Goal: Information Seeking & Learning: Learn about a topic

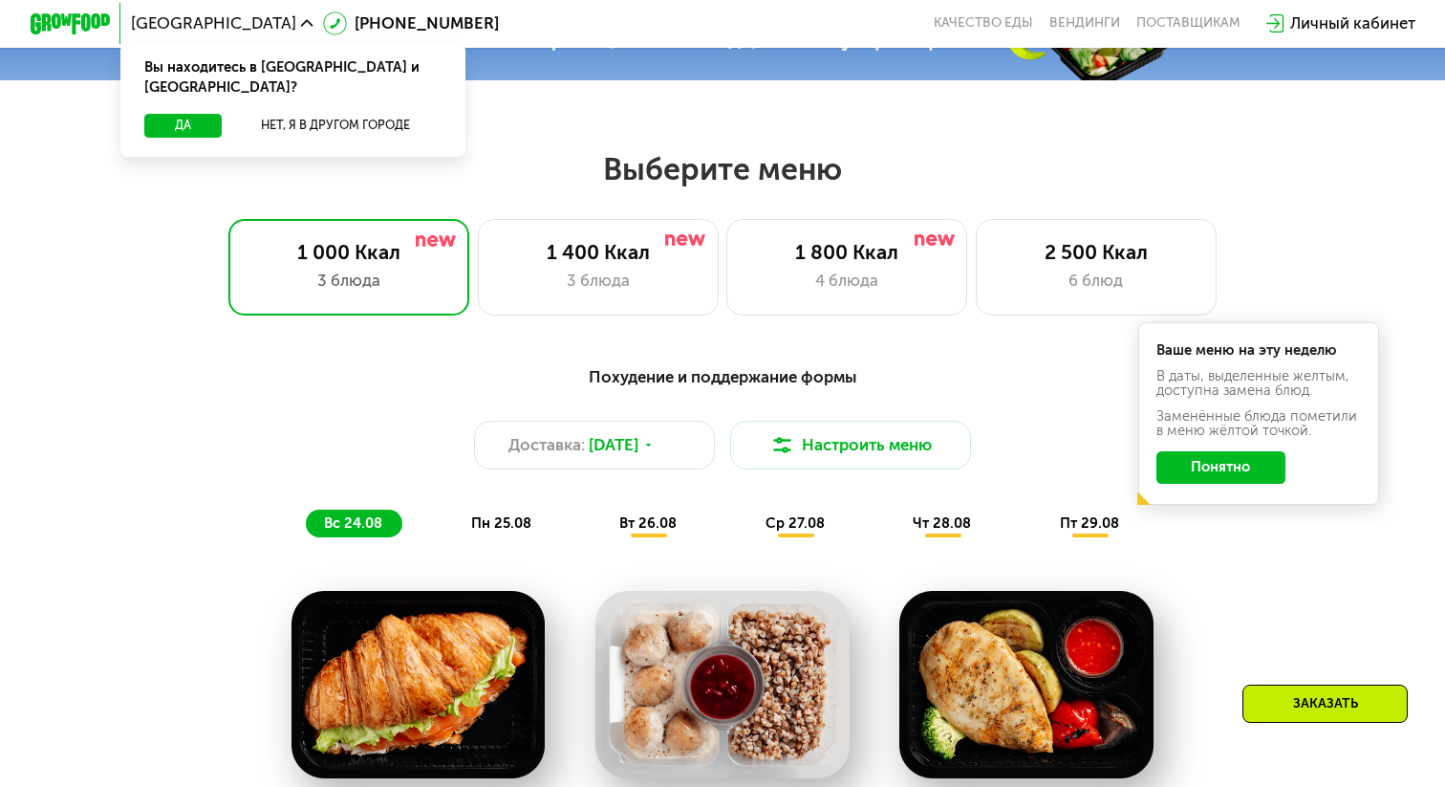
scroll to position [773, 0]
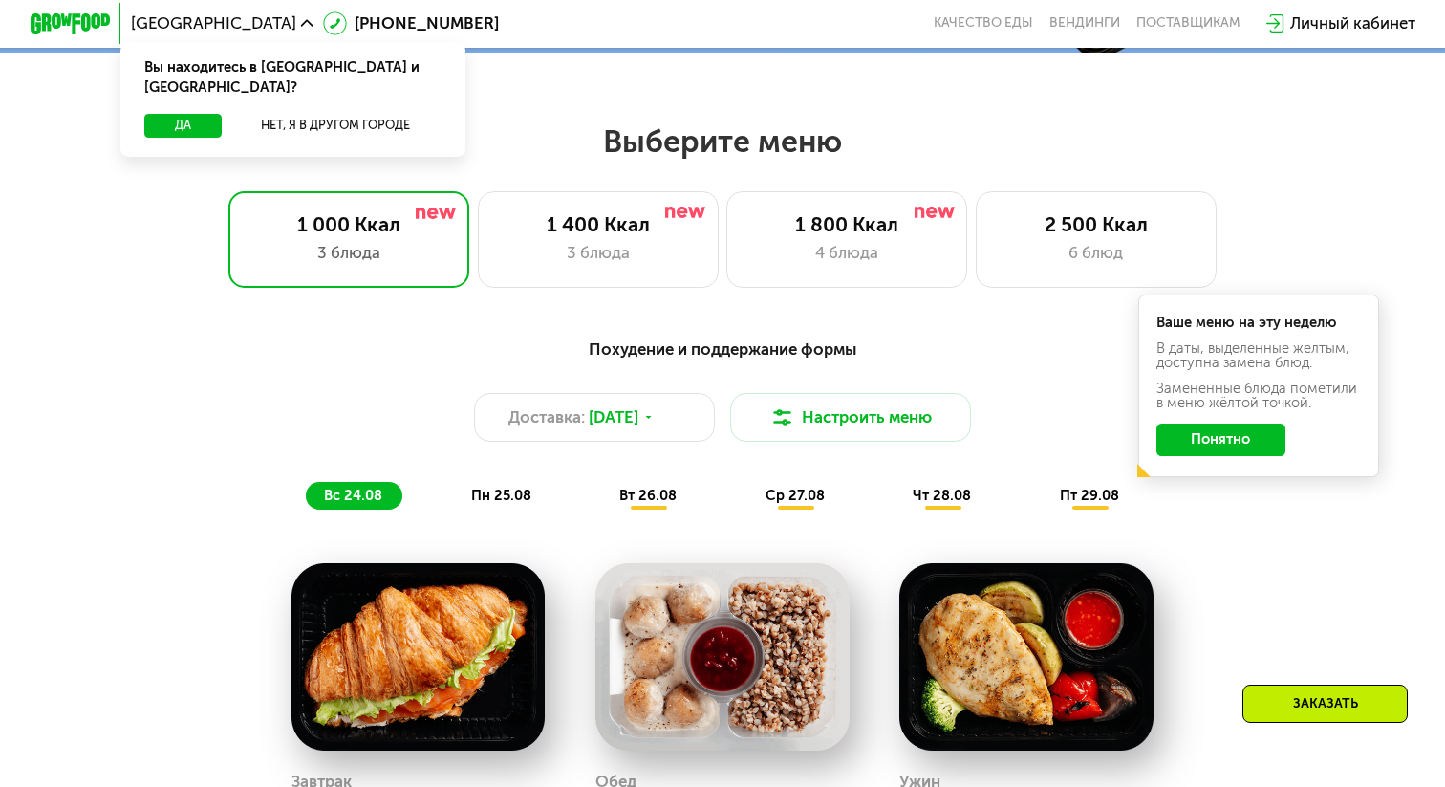
click at [780, 354] on div "Похудение и поддержание формы" at bounding box center [722, 348] width 1188 height 25
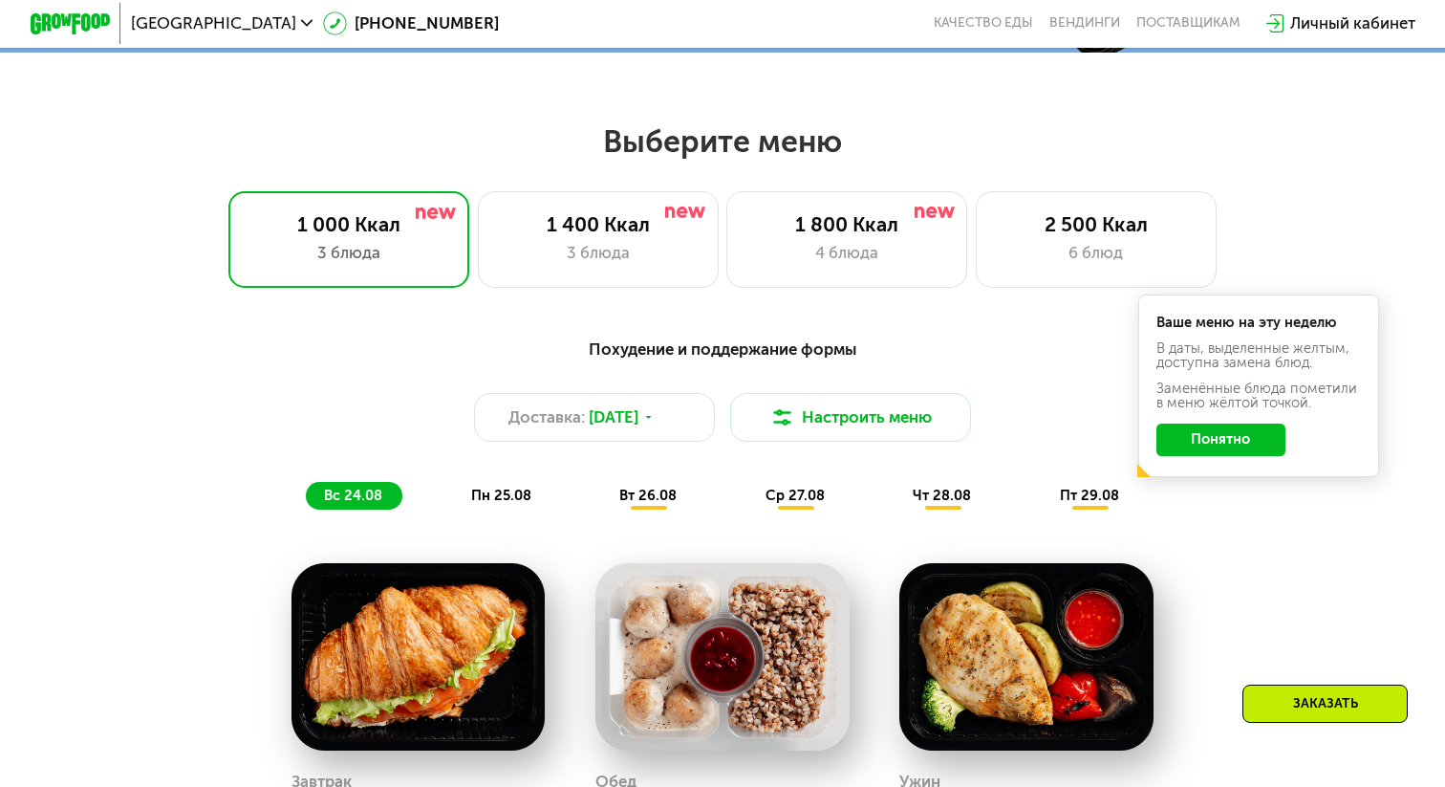
click at [1227, 432] on button "Понятно" at bounding box center [1222, 439] width 130 height 32
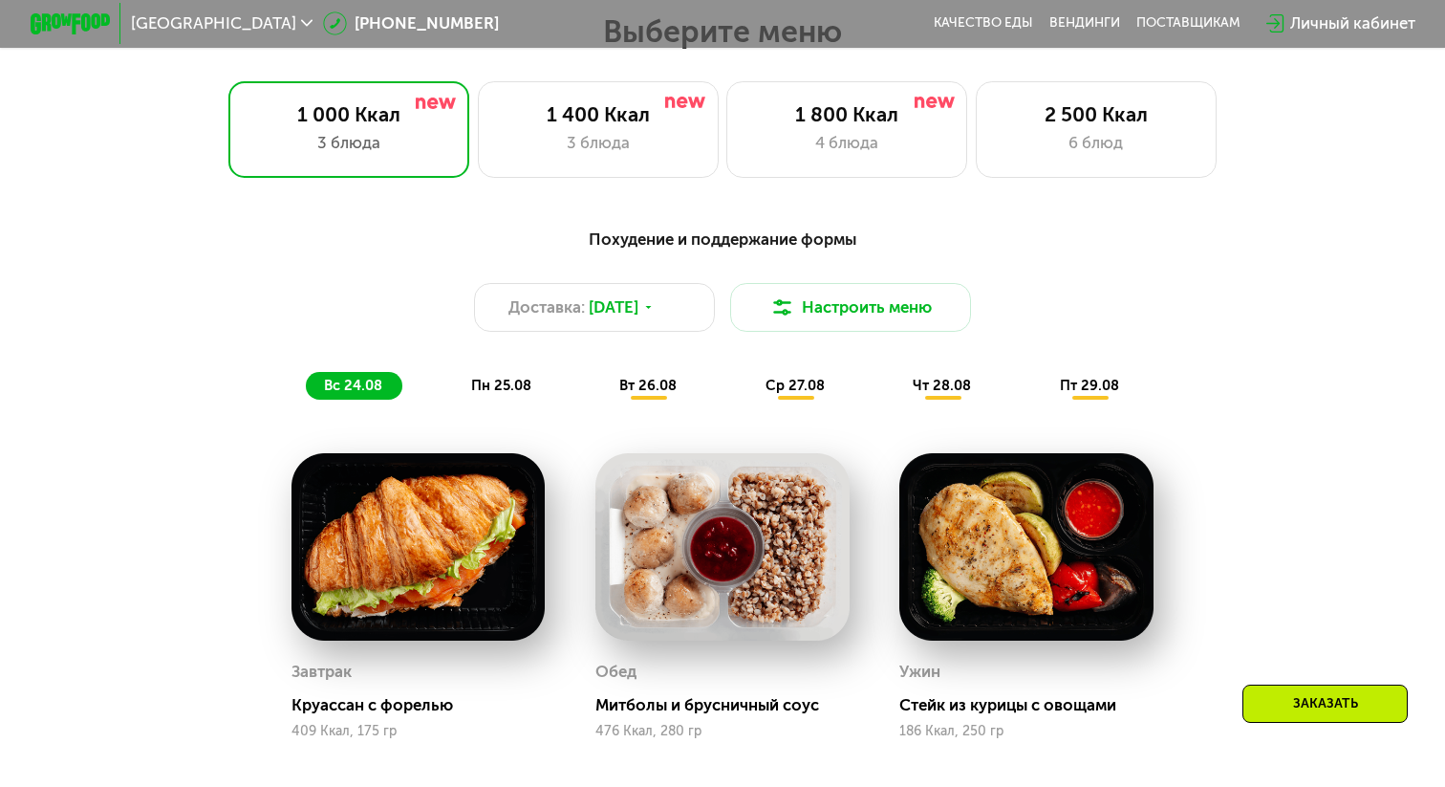
scroll to position [898, 0]
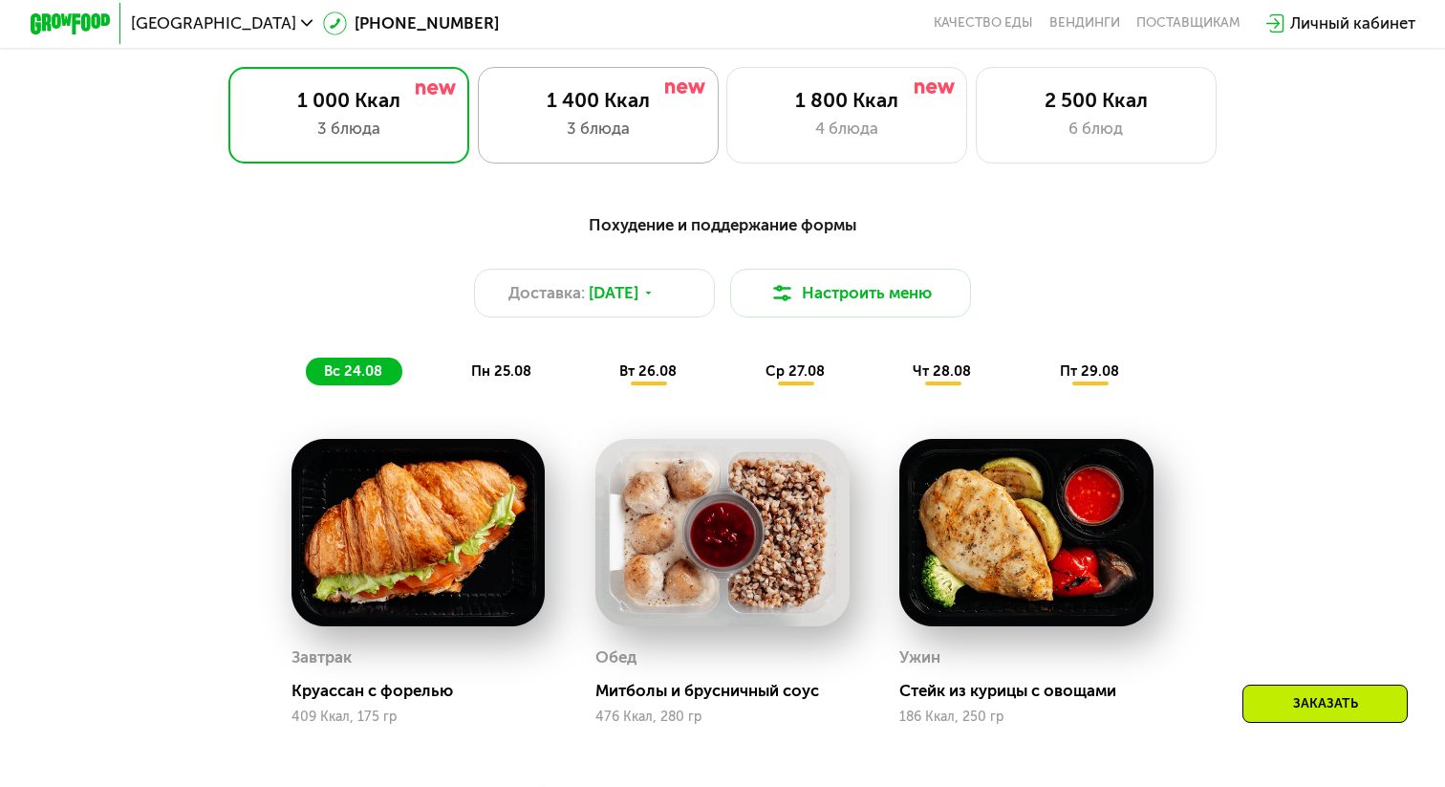
click at [630, 130] on div "3 блюда" at bounding box center [598, 129] width 199 height 24
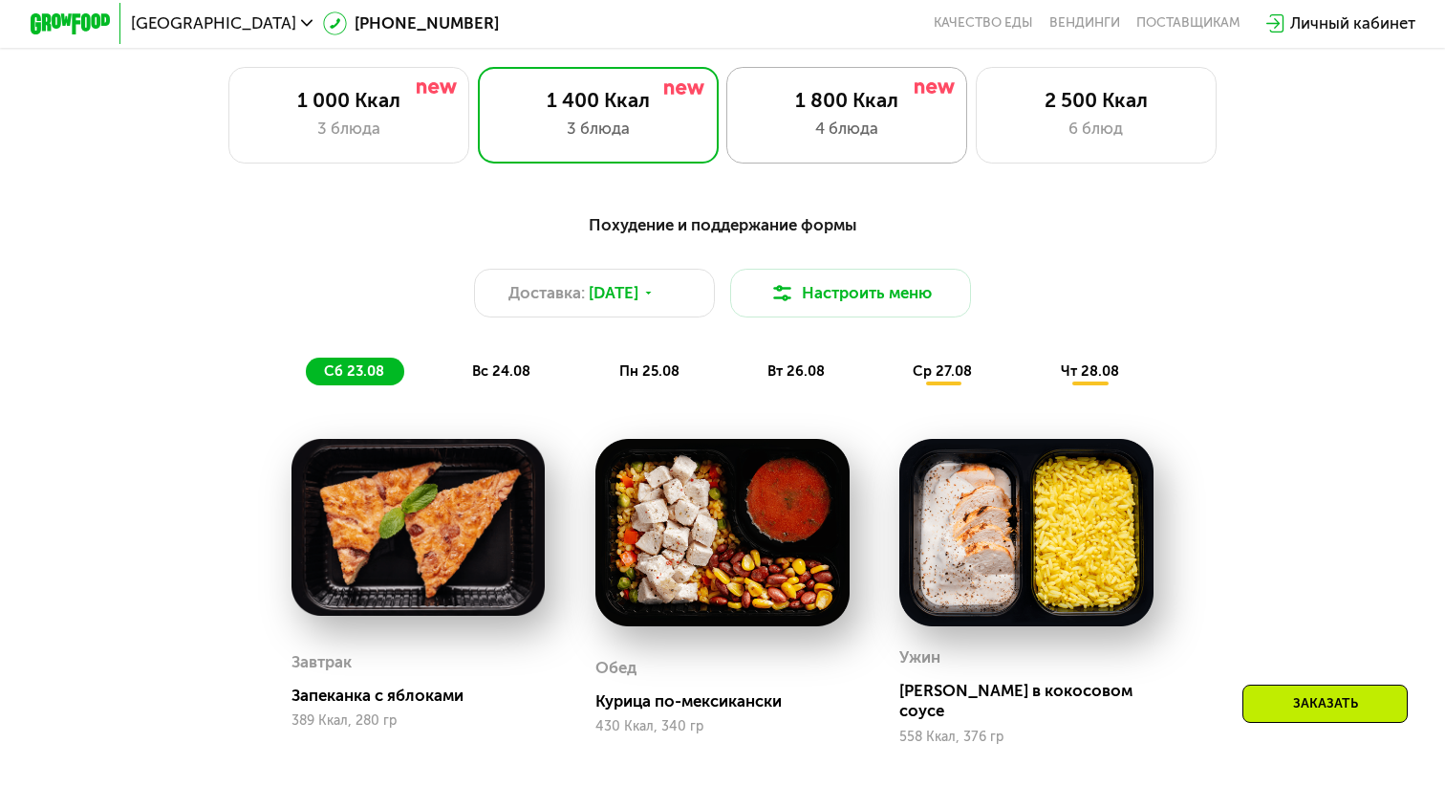
click at [976, 141] on div "1 800 Ккал 4 блюда" at bounding box center [1096, 115] width 241 height 97
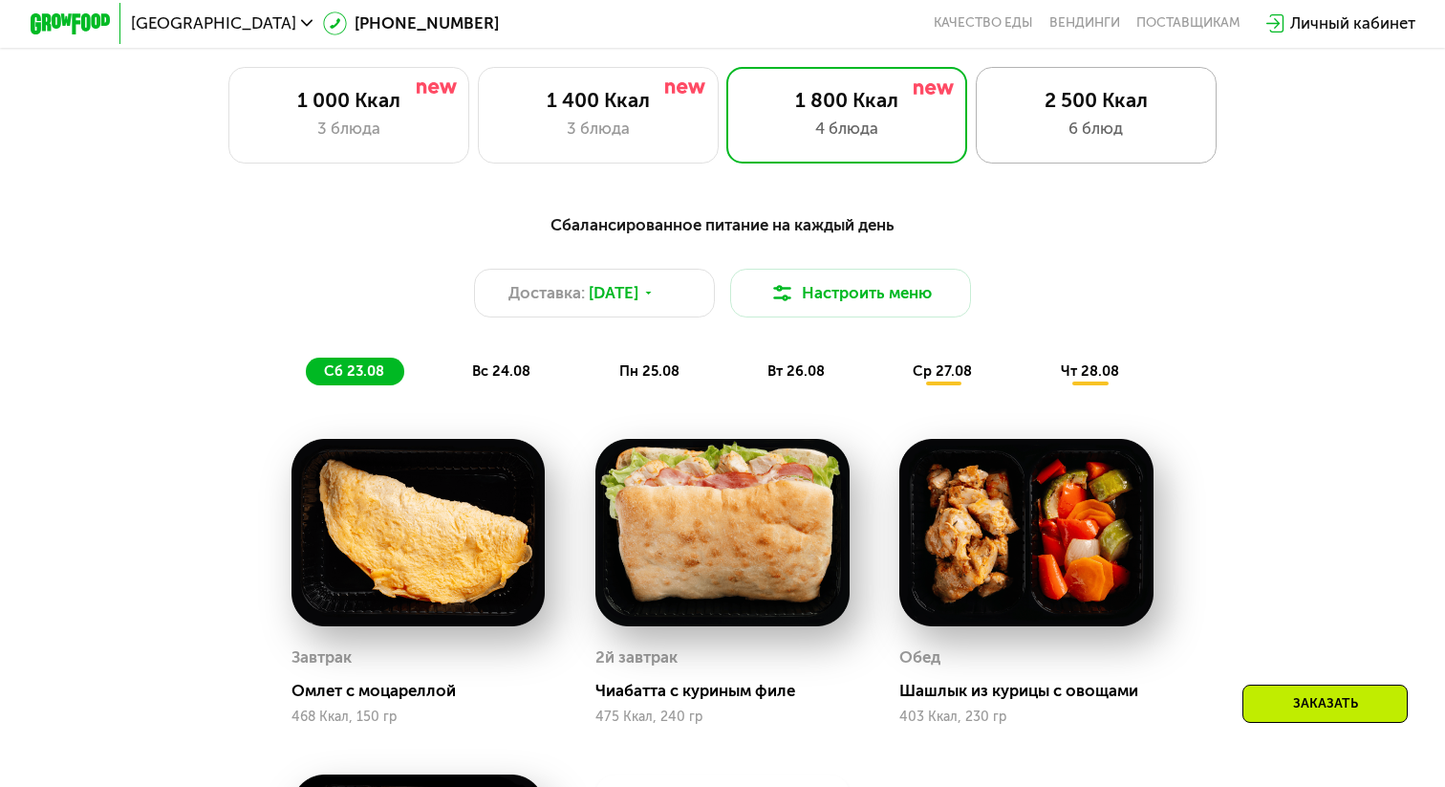
click at [1031, 124] on div "6 блюд" at bounding box center [1096, 129] width 199 height 24
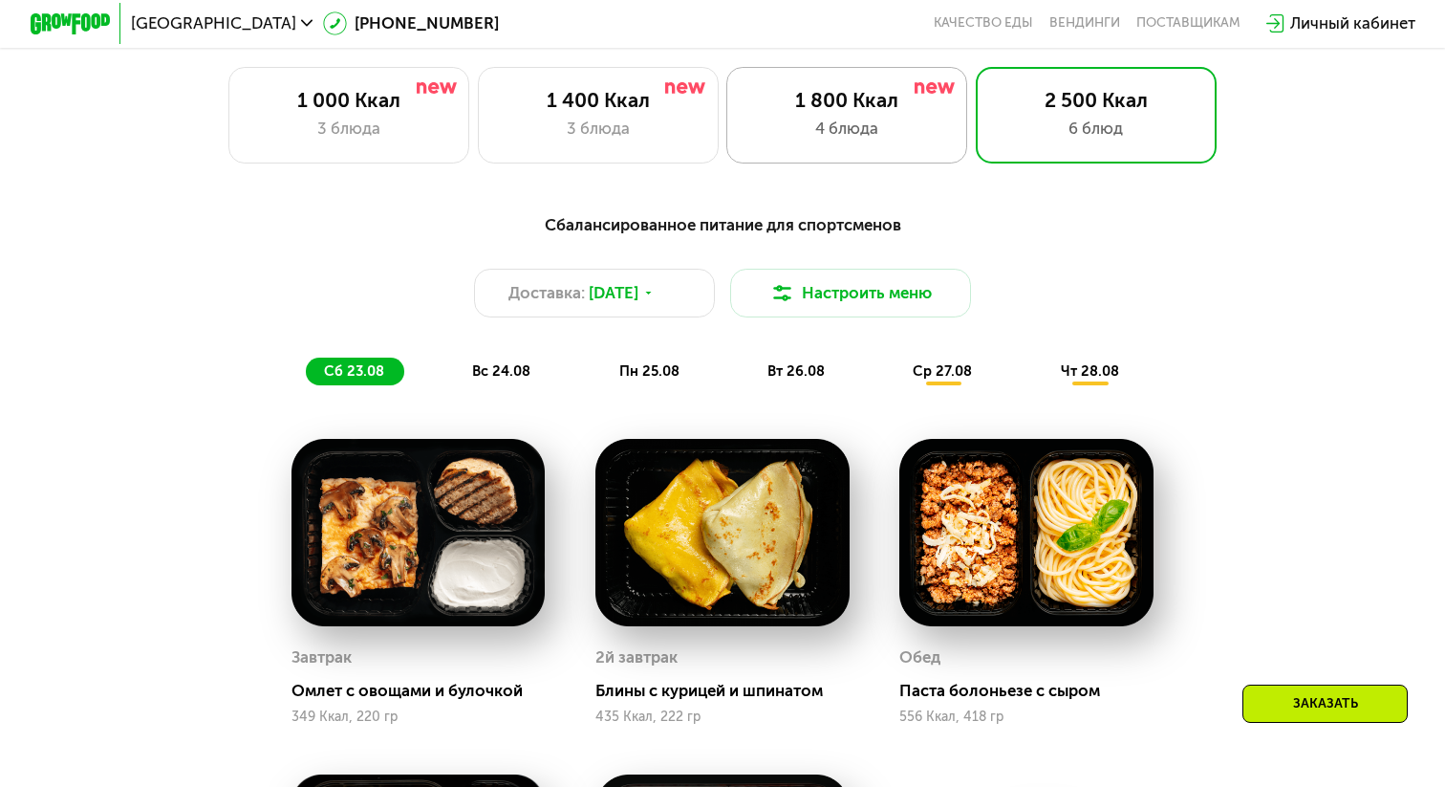
click at [820, 99] on div "1 800 Ккал" at bounding box center [846, 100] width 199 height 24
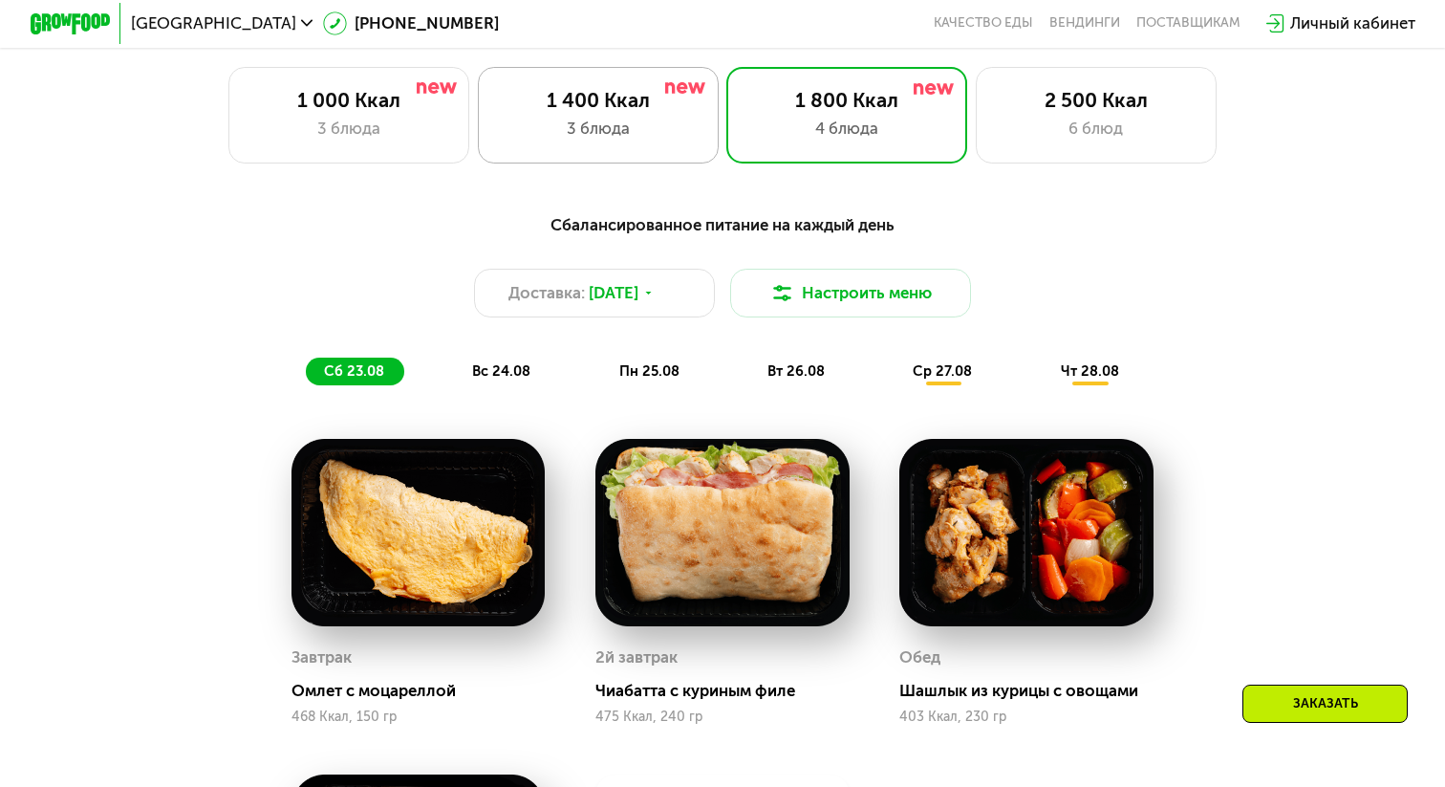
click at [689, 125] on div "3 блюда" at bounding box center [598, 129] width 199 height 24
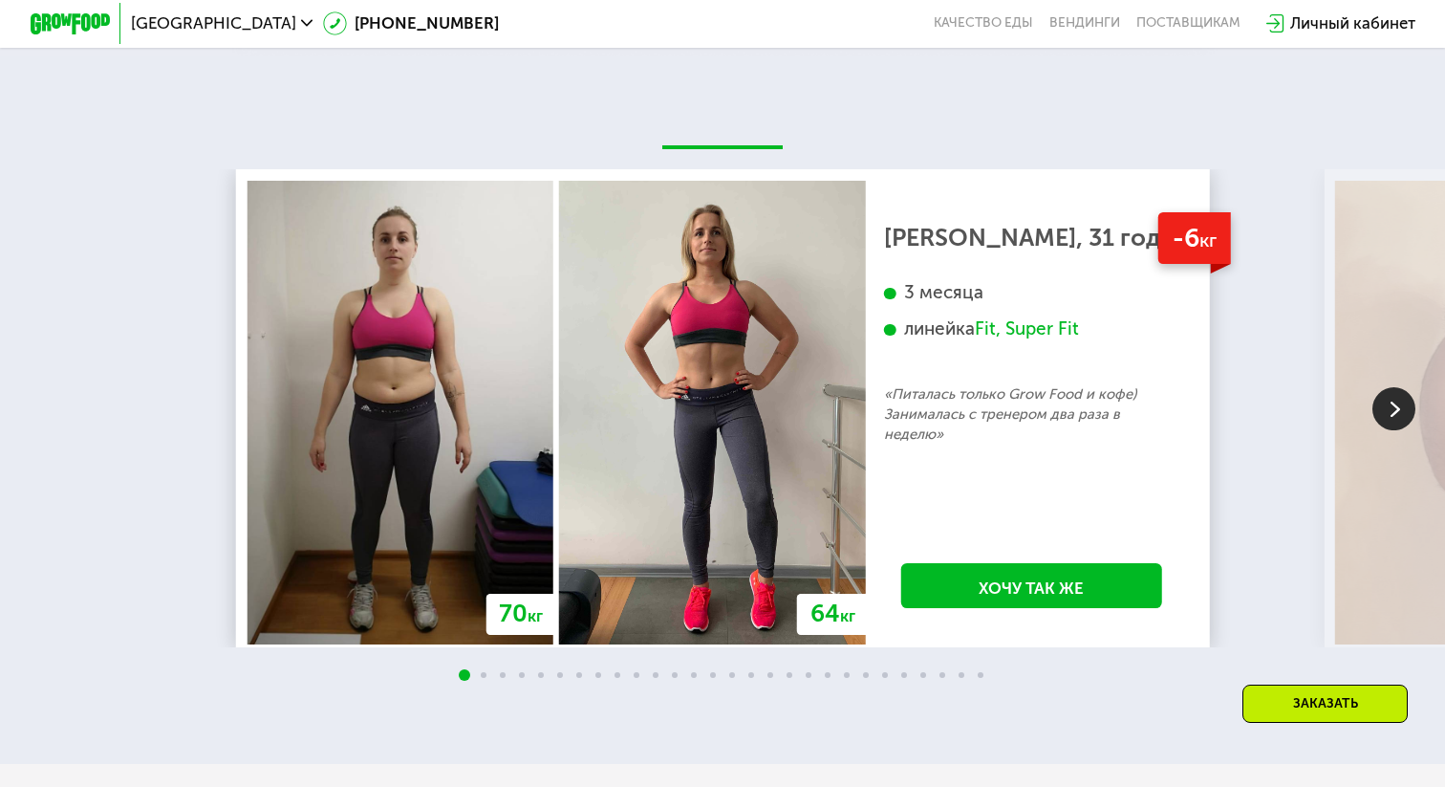
scroll to position [3333, 0]
click at [1405, 386] on img at bounding box center [1394, 407] width 43 height 43
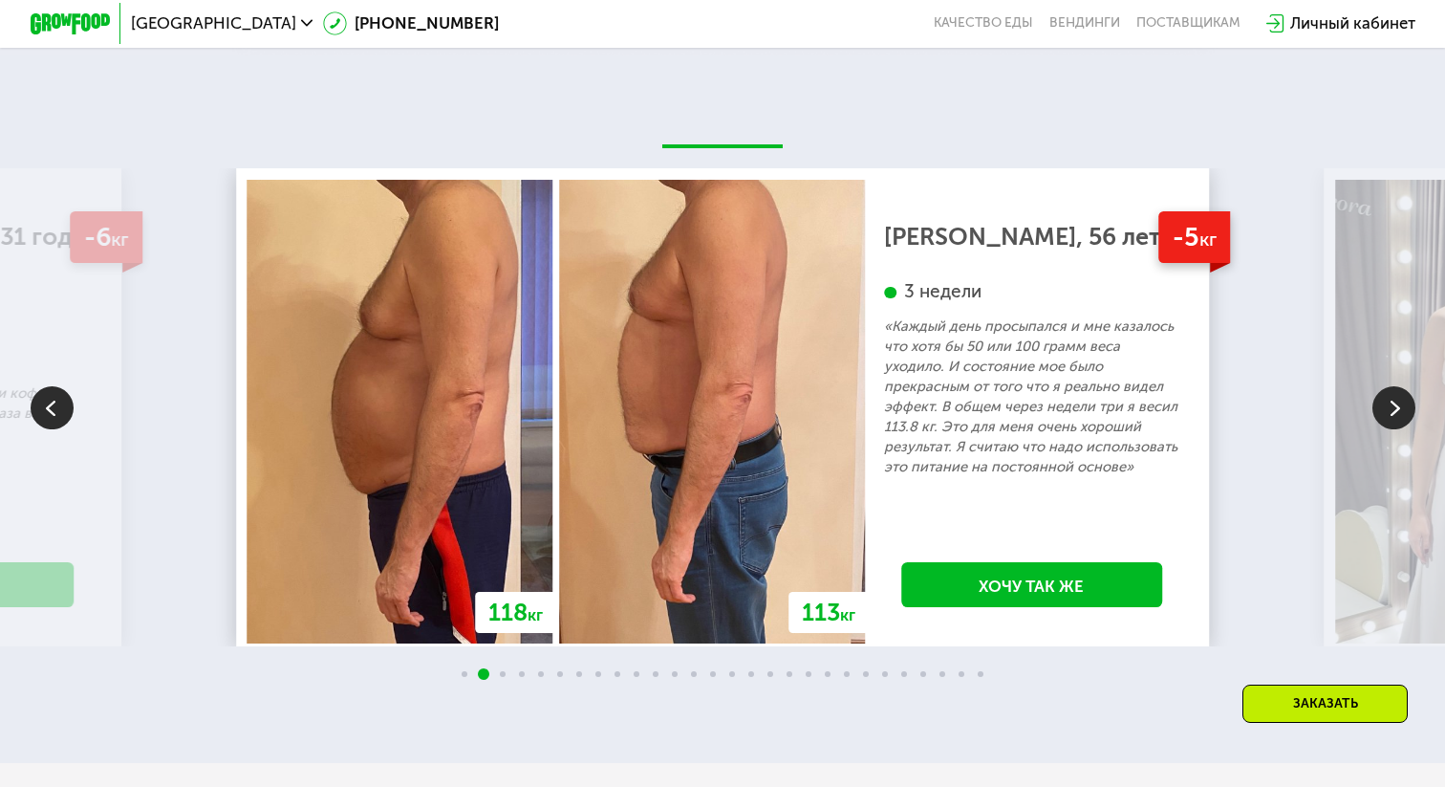
click at [1405, 386] on img at bounding box center [1394, 407] width 43 height 43
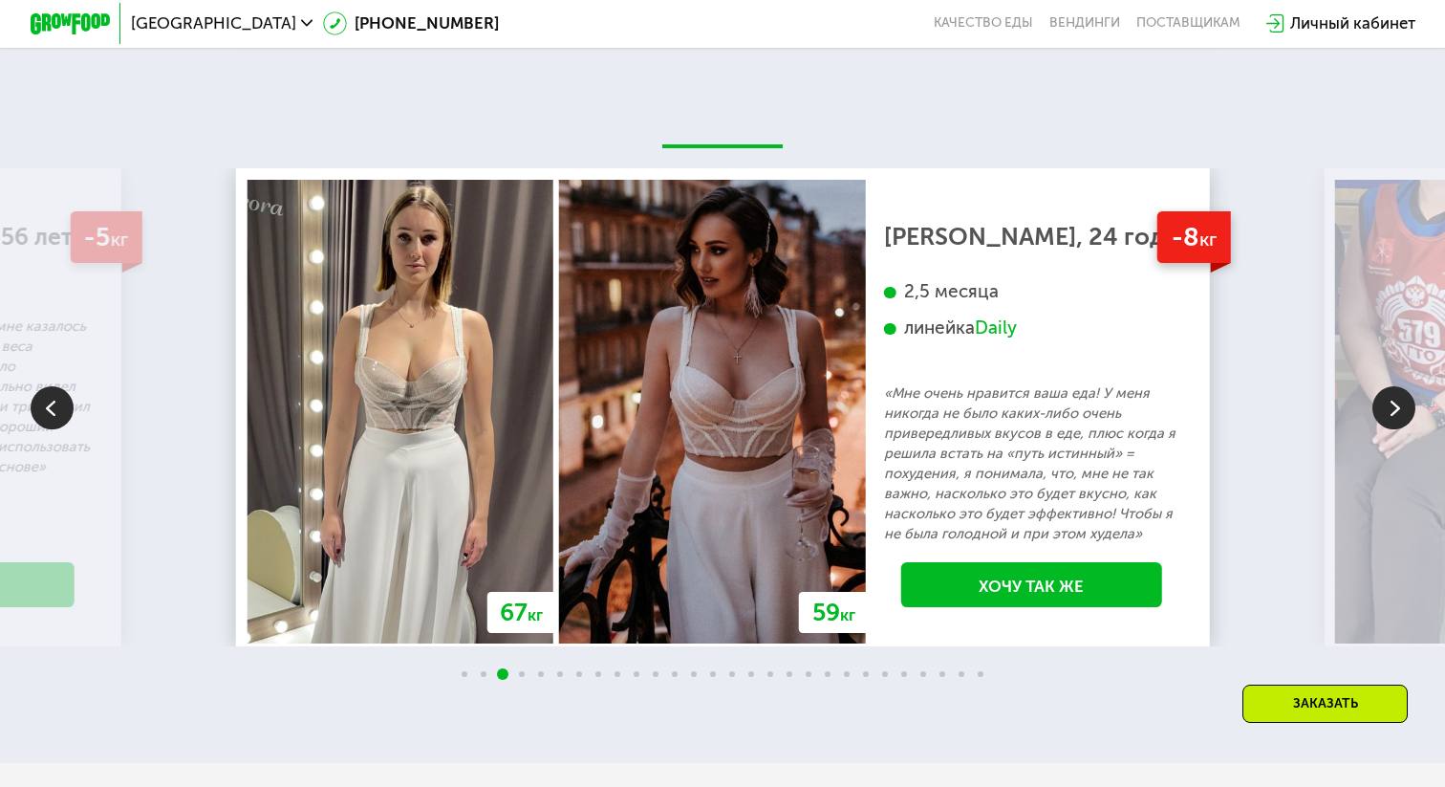
click at [1405, 386] on img at bounding box center [1394, 407] width 43 height 43
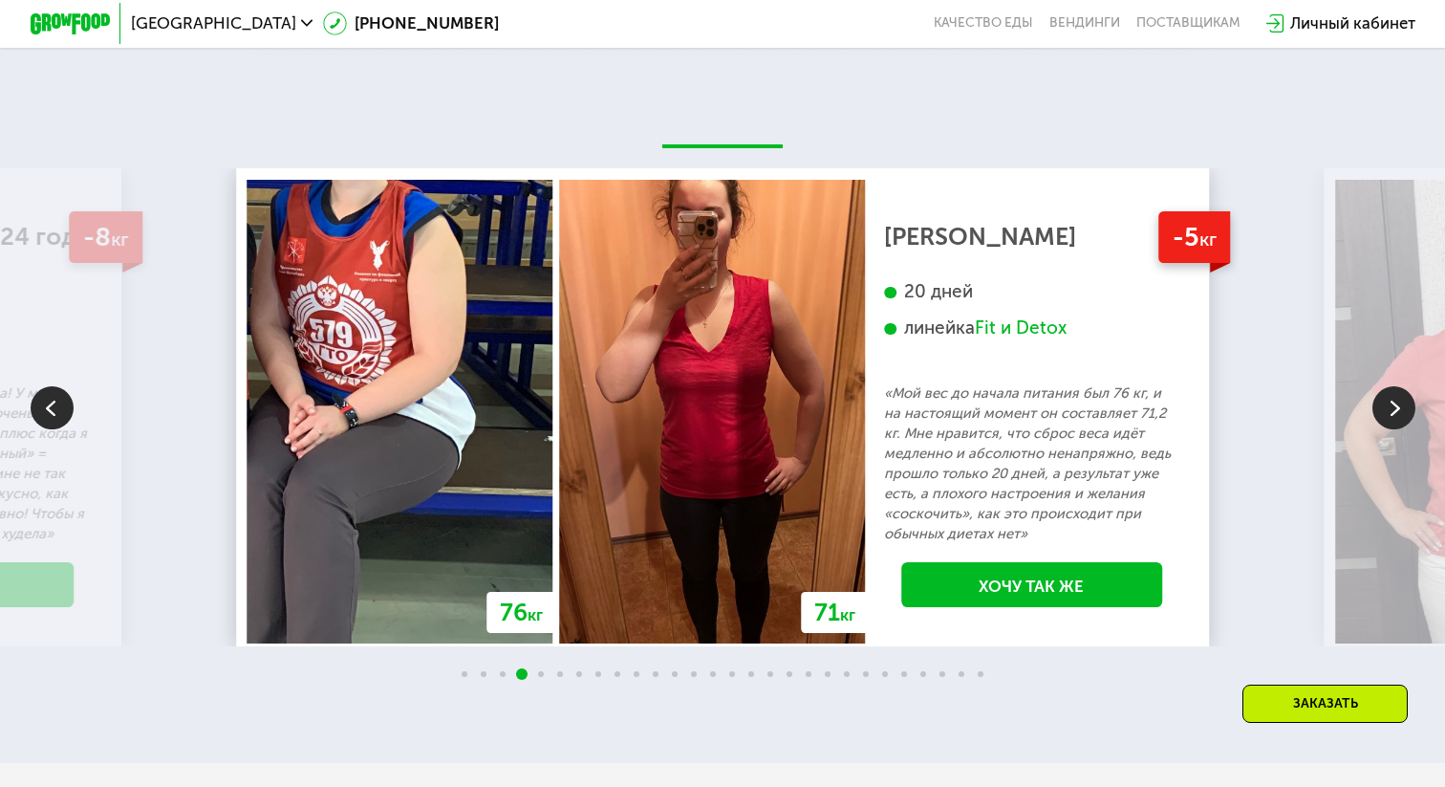
click at [1405, 386] on img at bounding box center [1394, 407] width 43 height 43
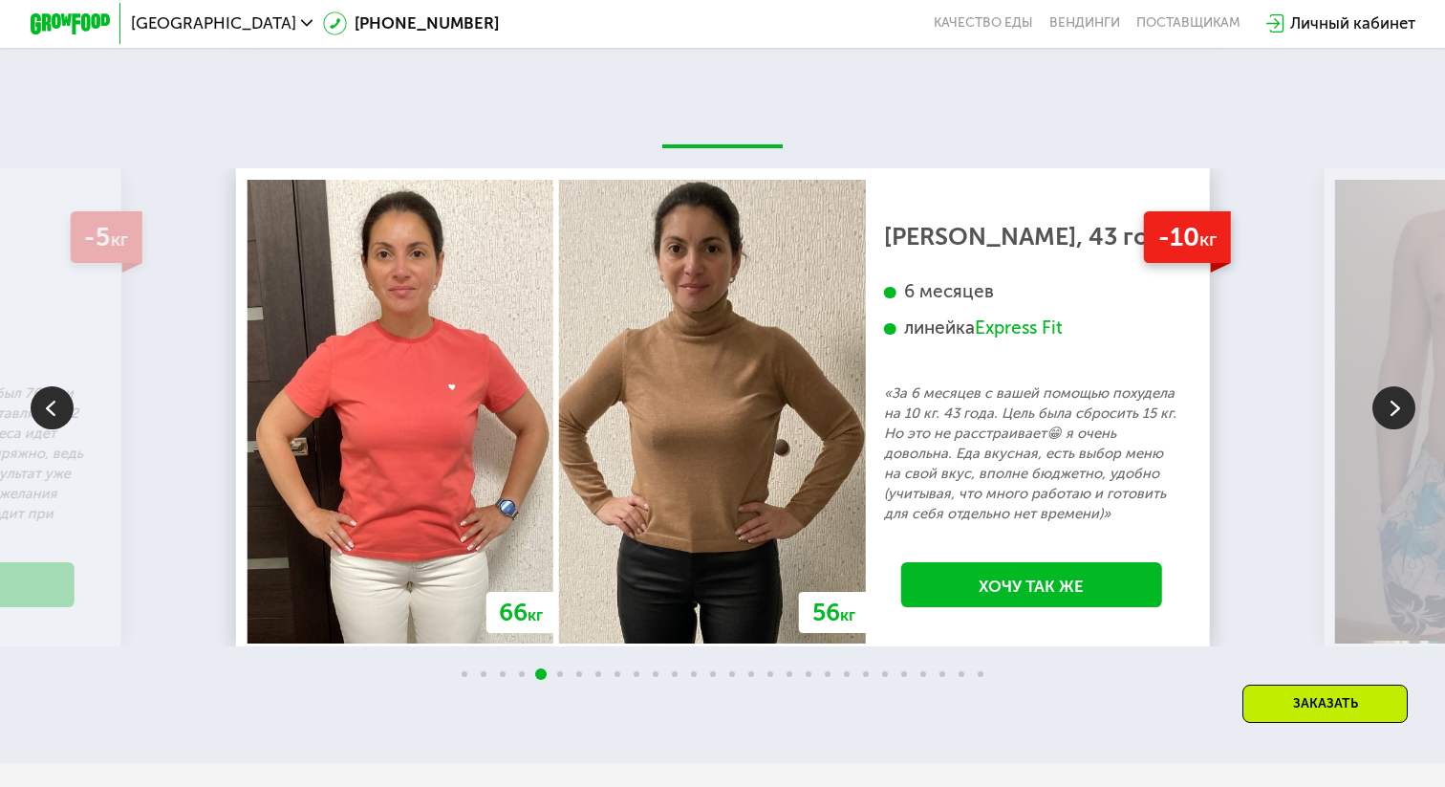
click at [1405, 386] on img at bounding box center [1394, 407] width 43 height 43
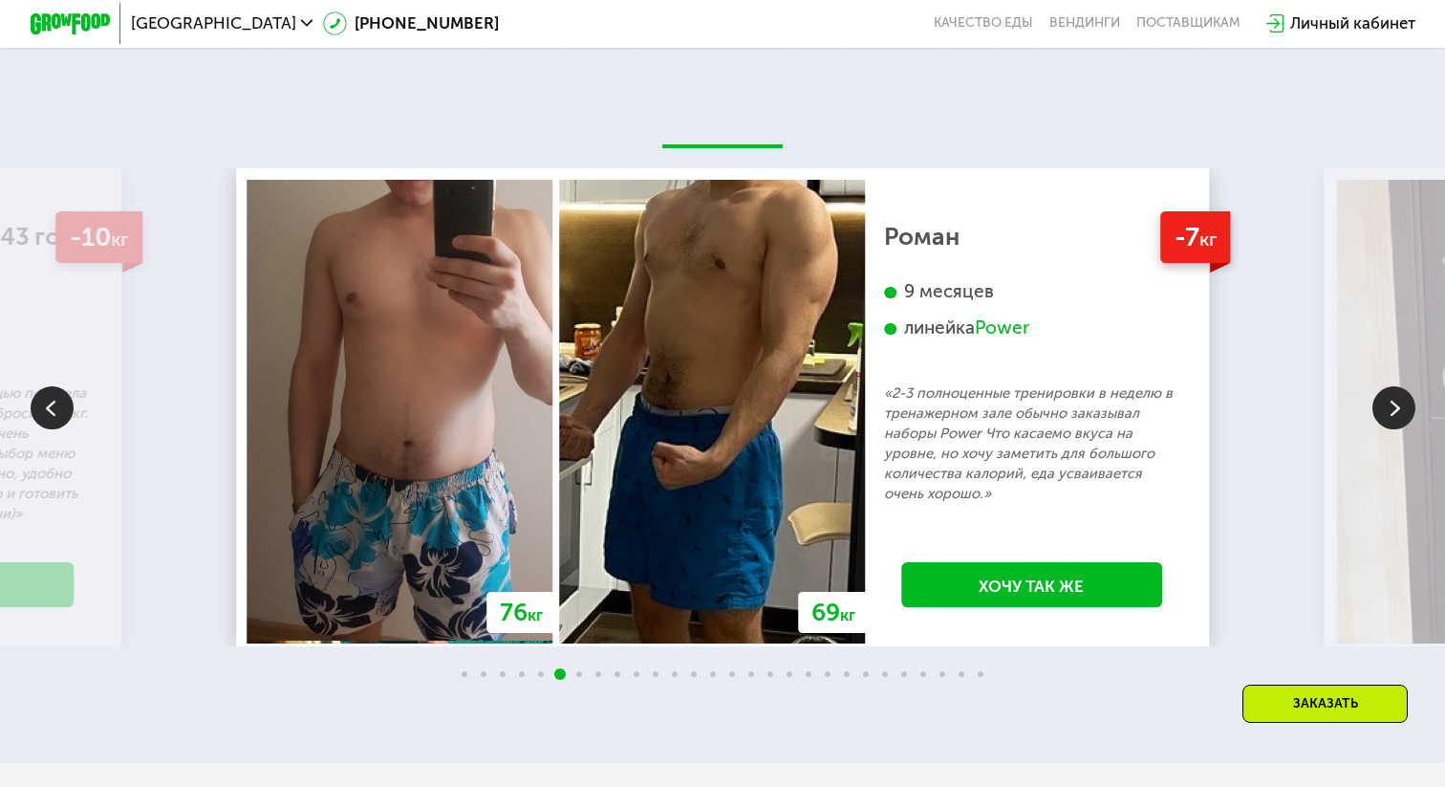
click at [1396, 397] on img at bounding box center [1394, 407] width 43 height 43
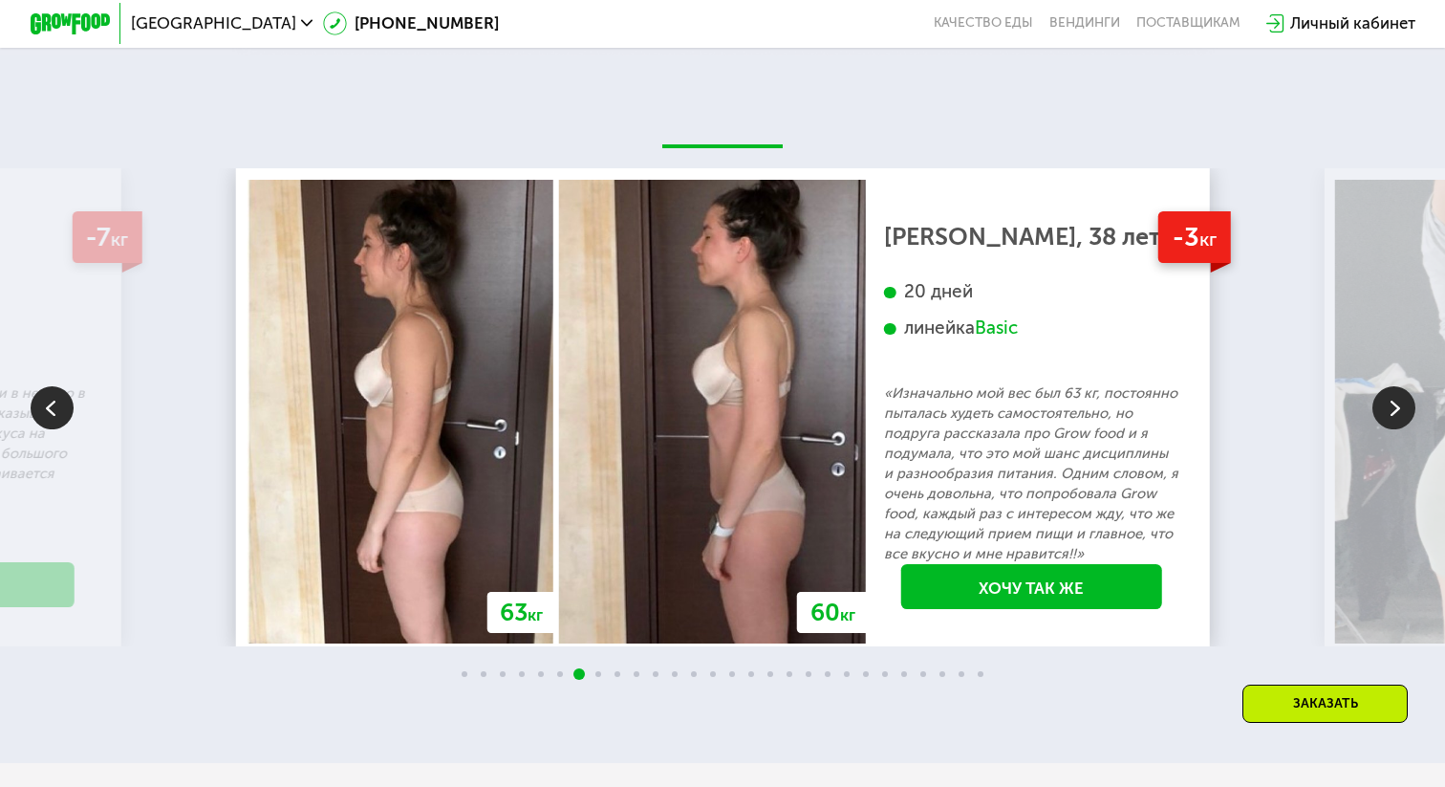
click at [1396, 397] on img at bounding box center [1394, 407] width 43 height 43
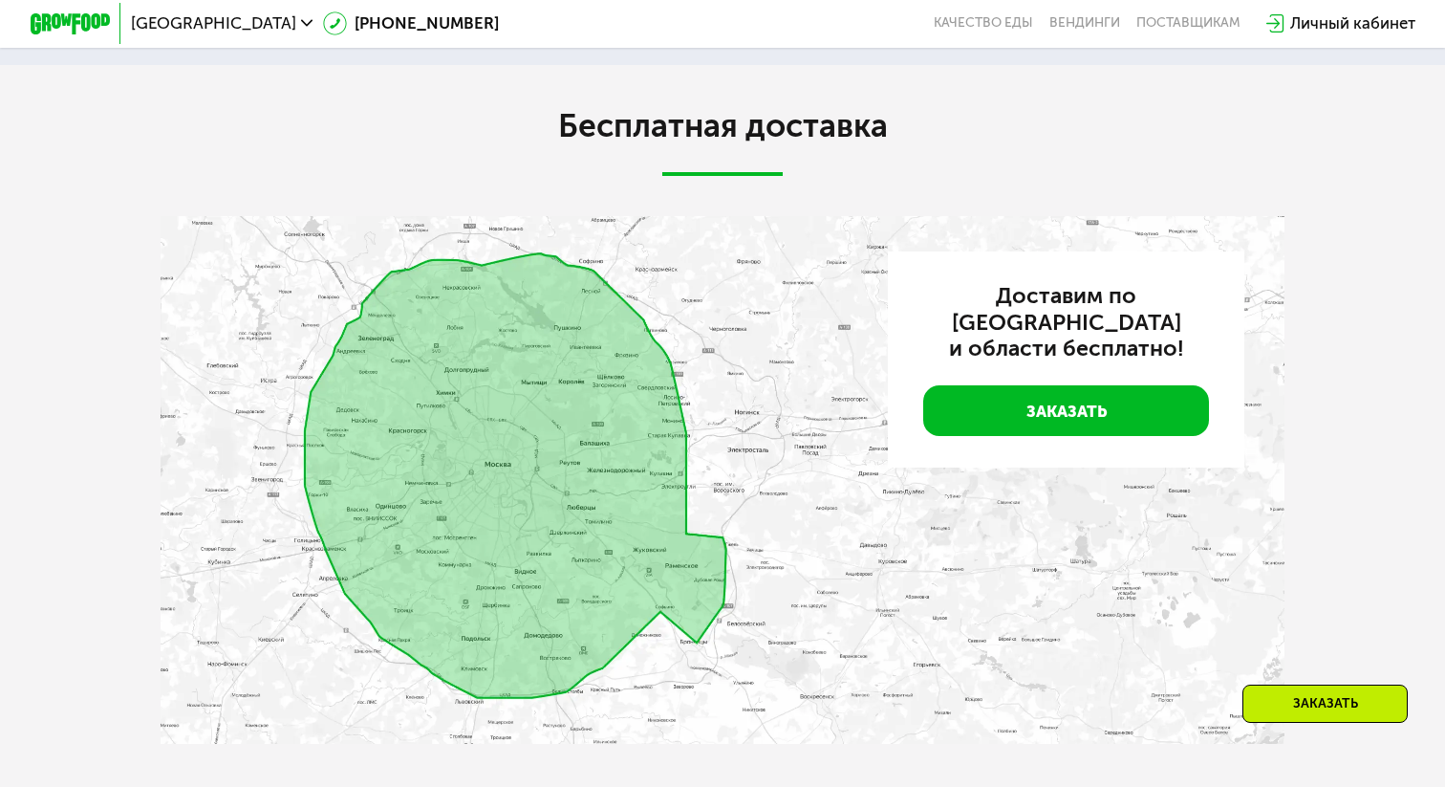
scroll to position [4009, 0]
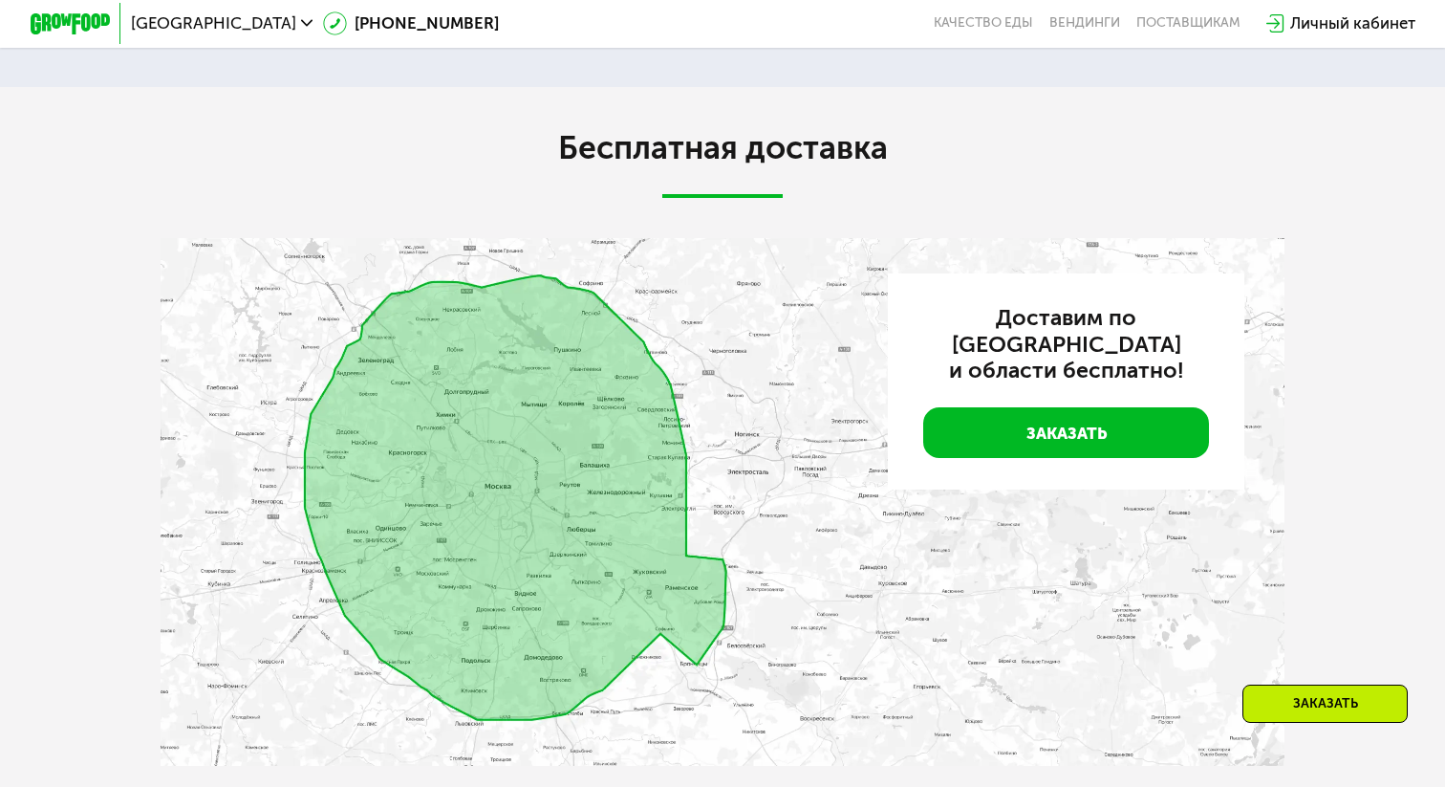
click at [1319, 30] on div "Личный кабинет" at bounding box center [1352, 23] width 125 height 24
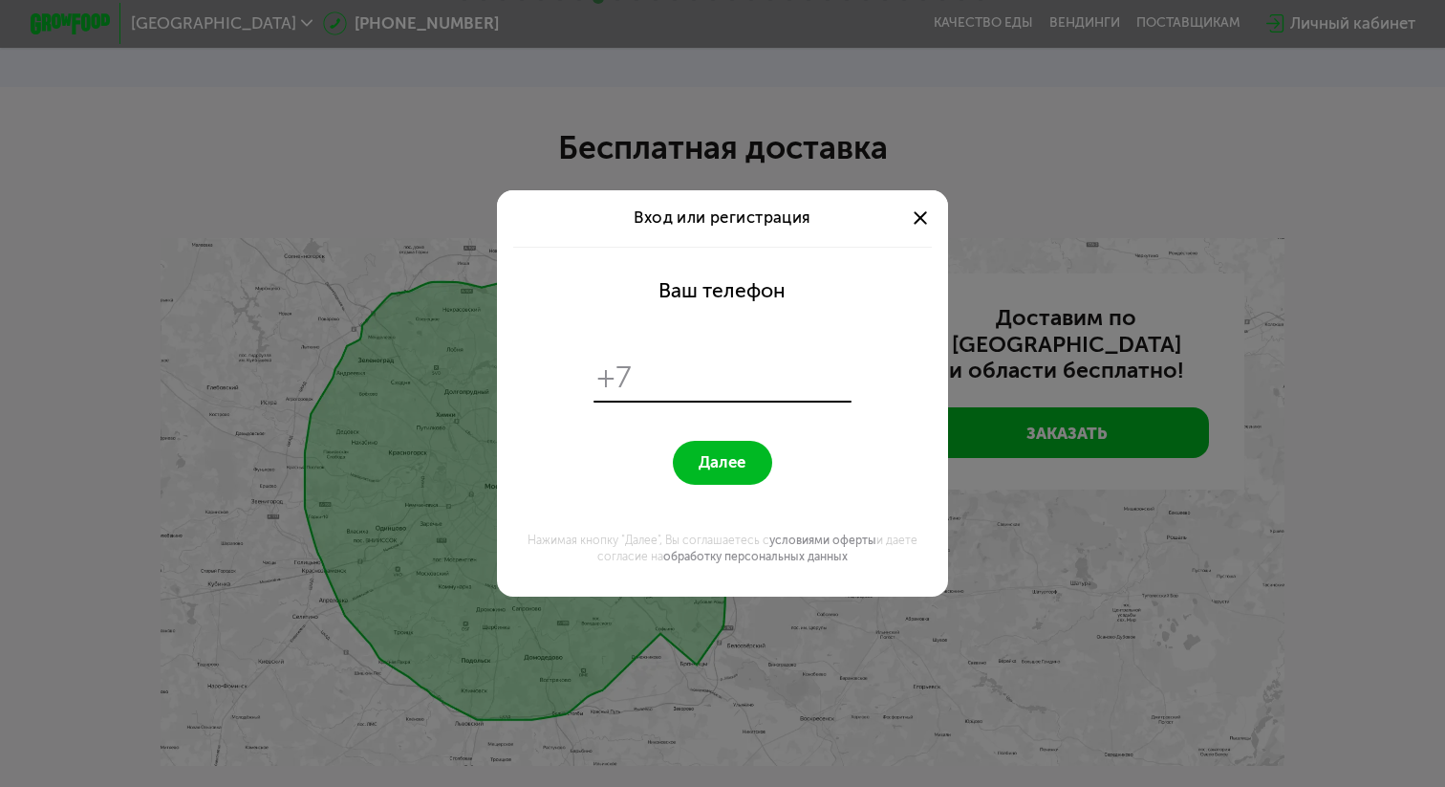
scroll to position [0, 0]
type input "**********"
click at [718, 466] on span "Далее" at bounding box center [722, 462] width 47 height 19
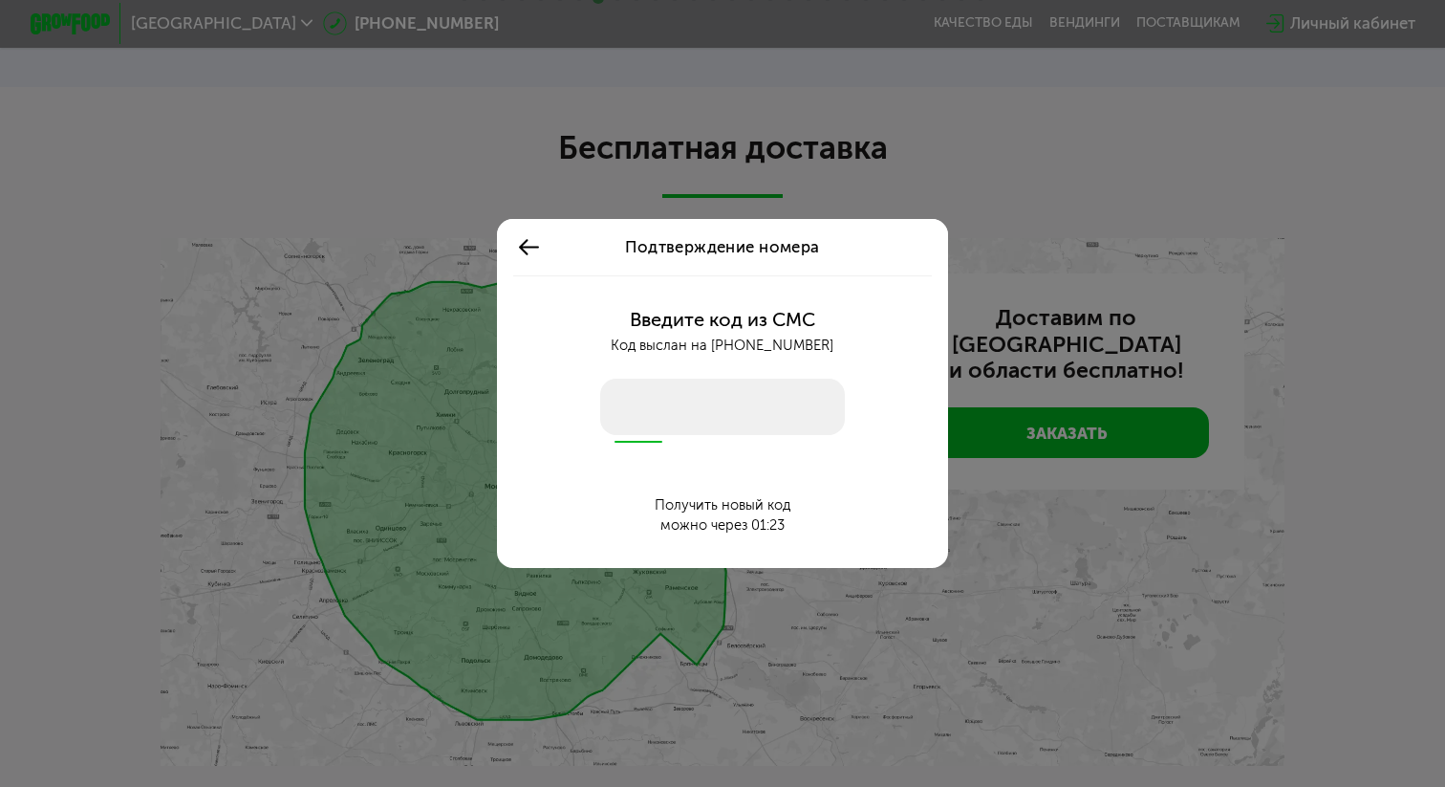
click at [735, 424] on input "number" at bounding box center [722, 407] width 245 height 56
type input "****"
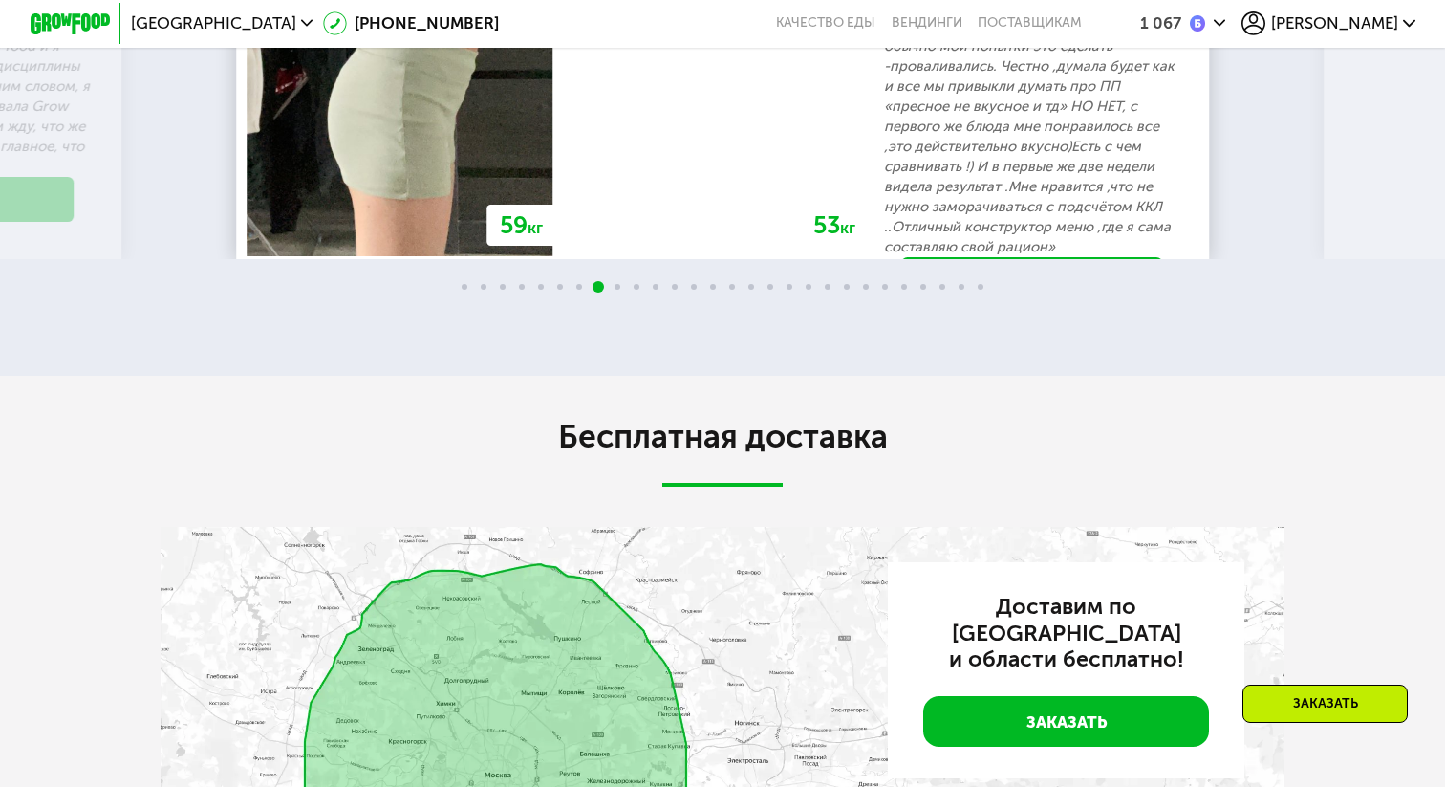
scroll to position [4140, 0]
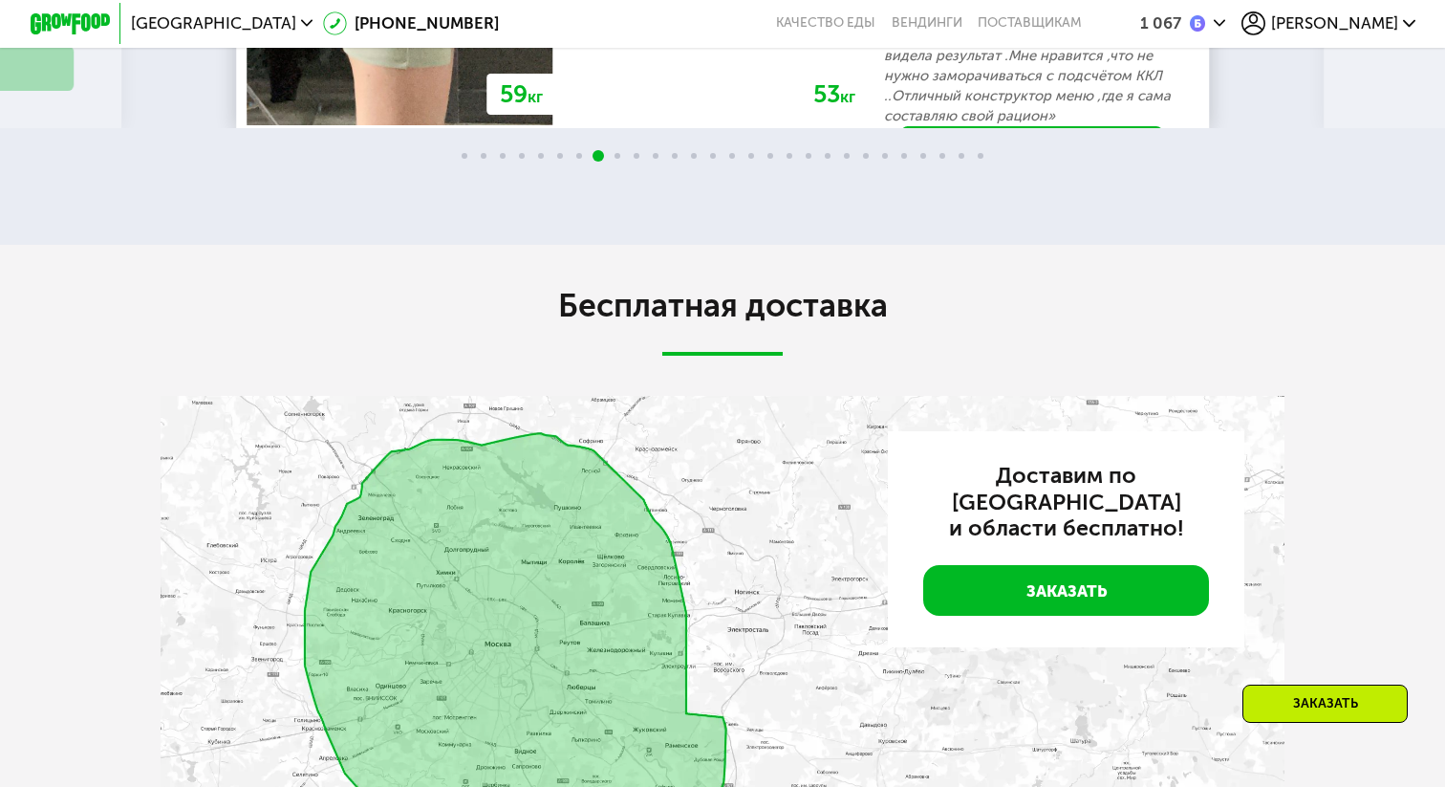
click at [1395, 2] on div "1 067 Андрей" at bounding box center [1261, 24] width 327 height 44
click at [1373, 22] on span "[PERSON_NAME]" at bounding box center [1334, 23] width 127 height 16
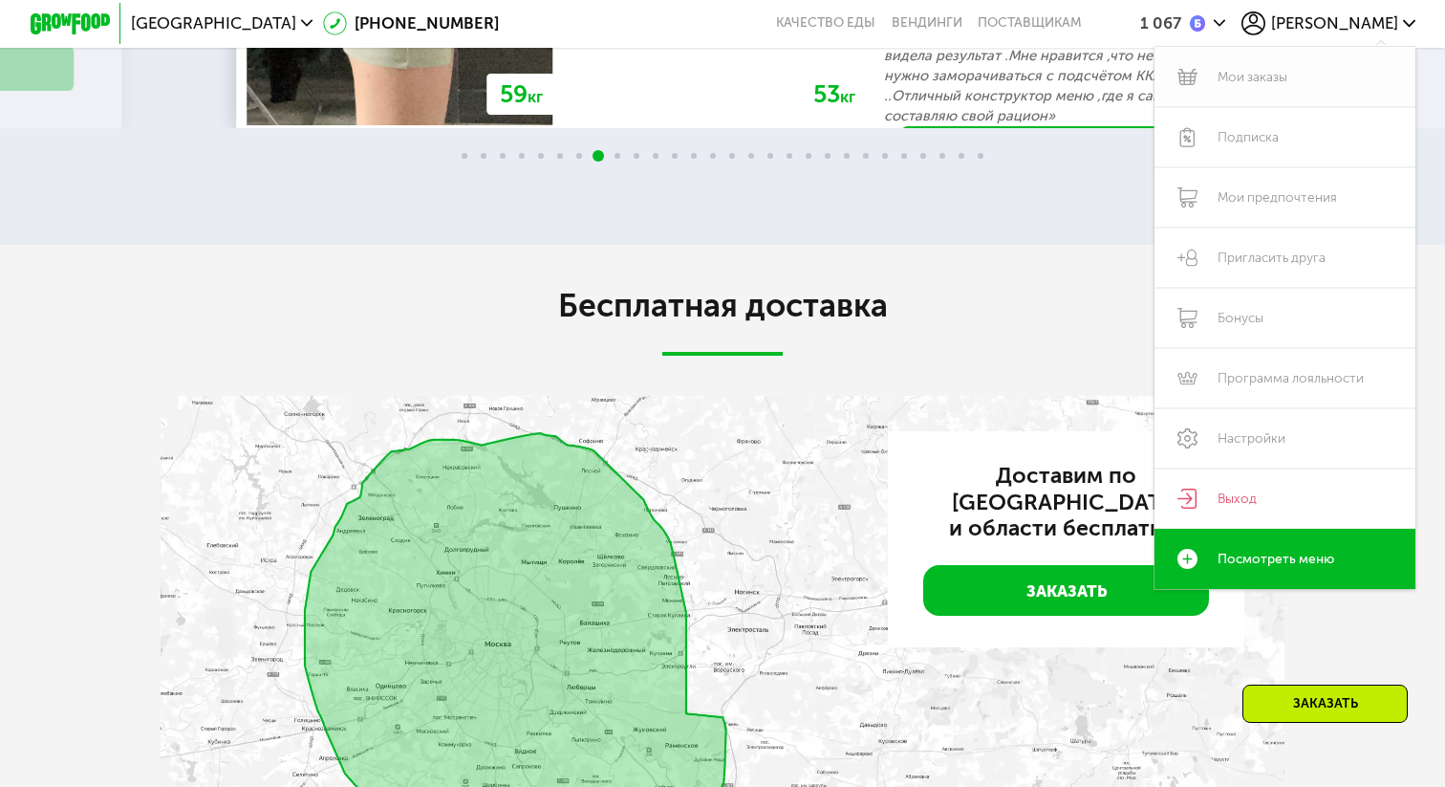
click at [1270, 76] on link "Мои заказы" at bounding box center [1285, 77] width 261 height 60
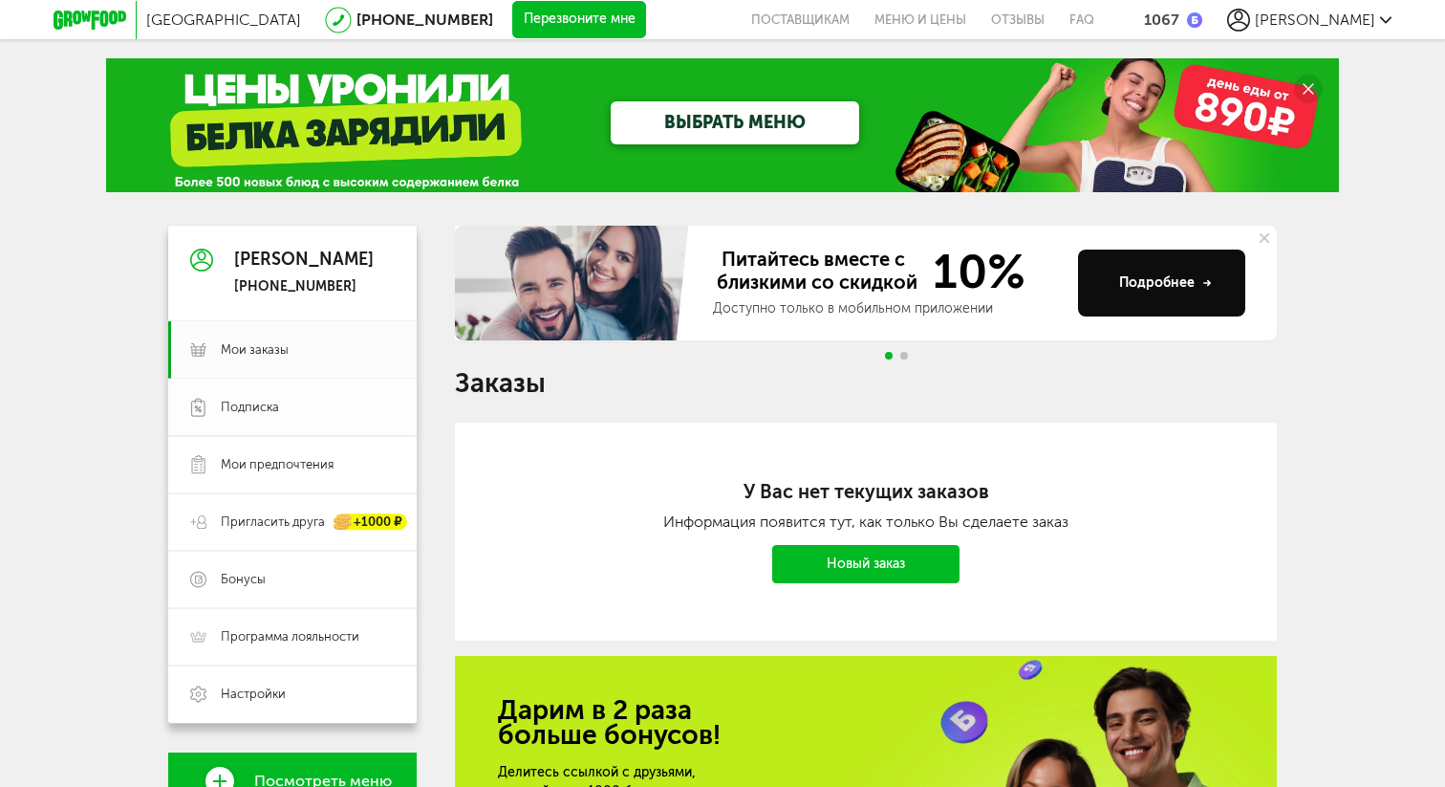
click at [313, 396] on link "Подписка" at bounding box center [292, 407] width 249 height 57
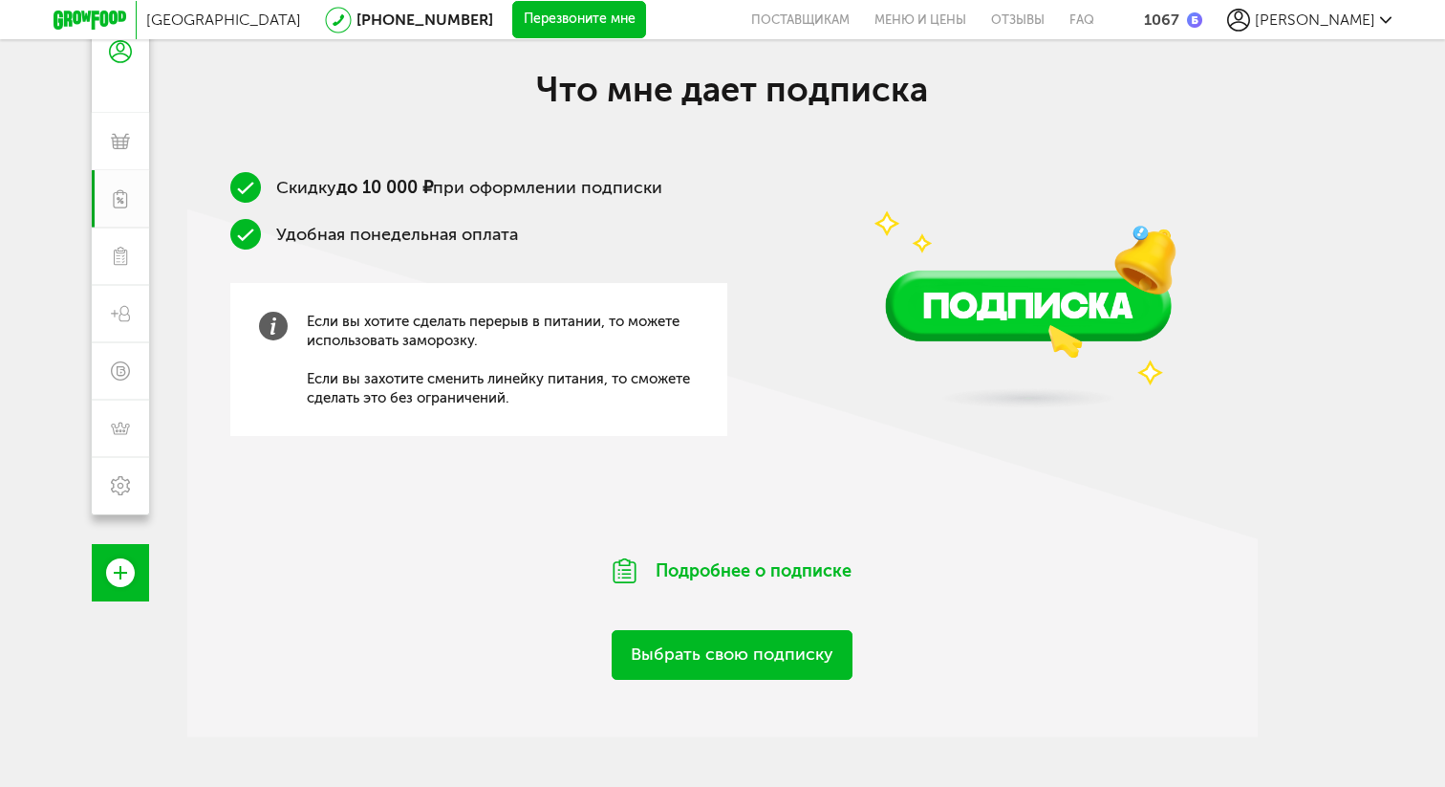
scroll to position [302, 0]
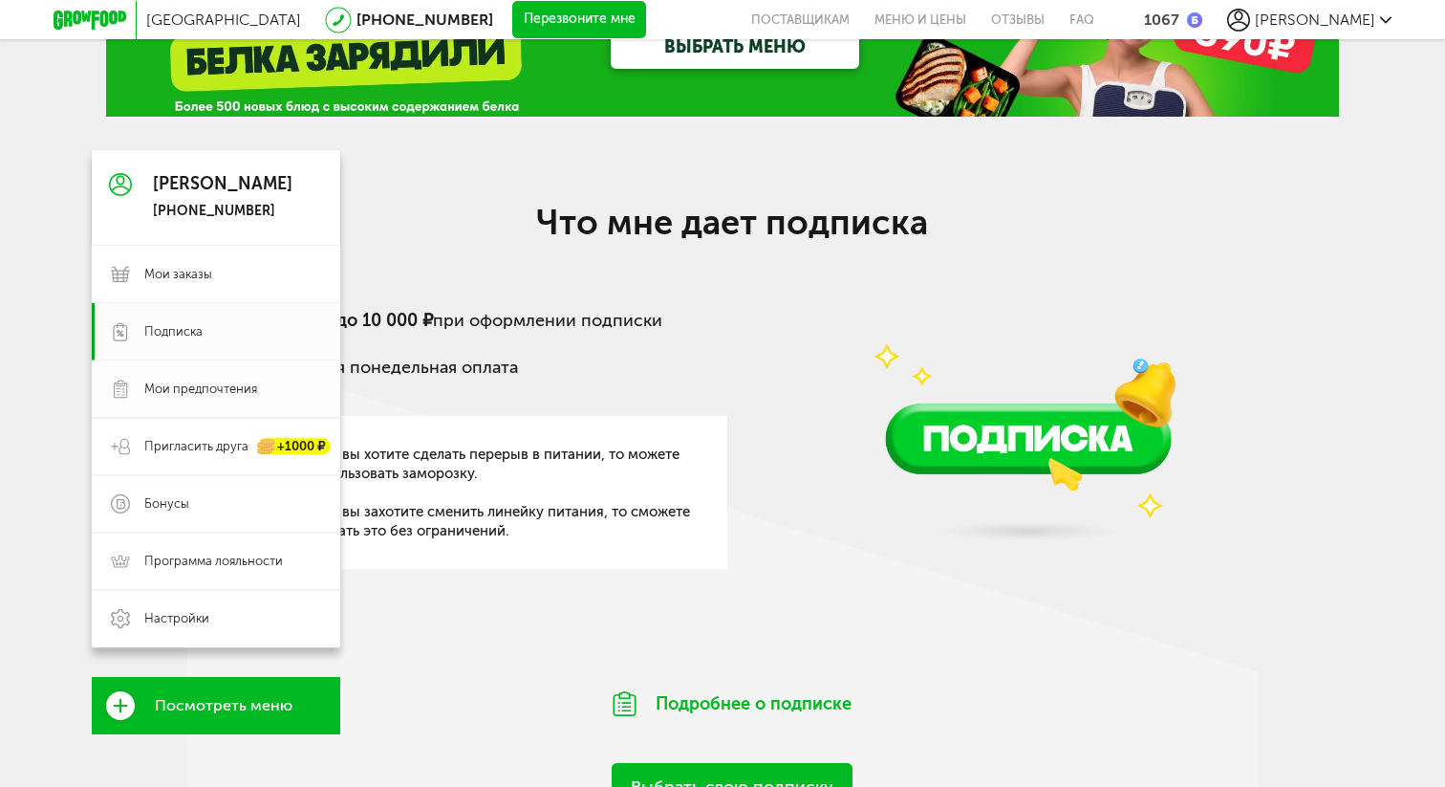
scroll to position [80, 0]
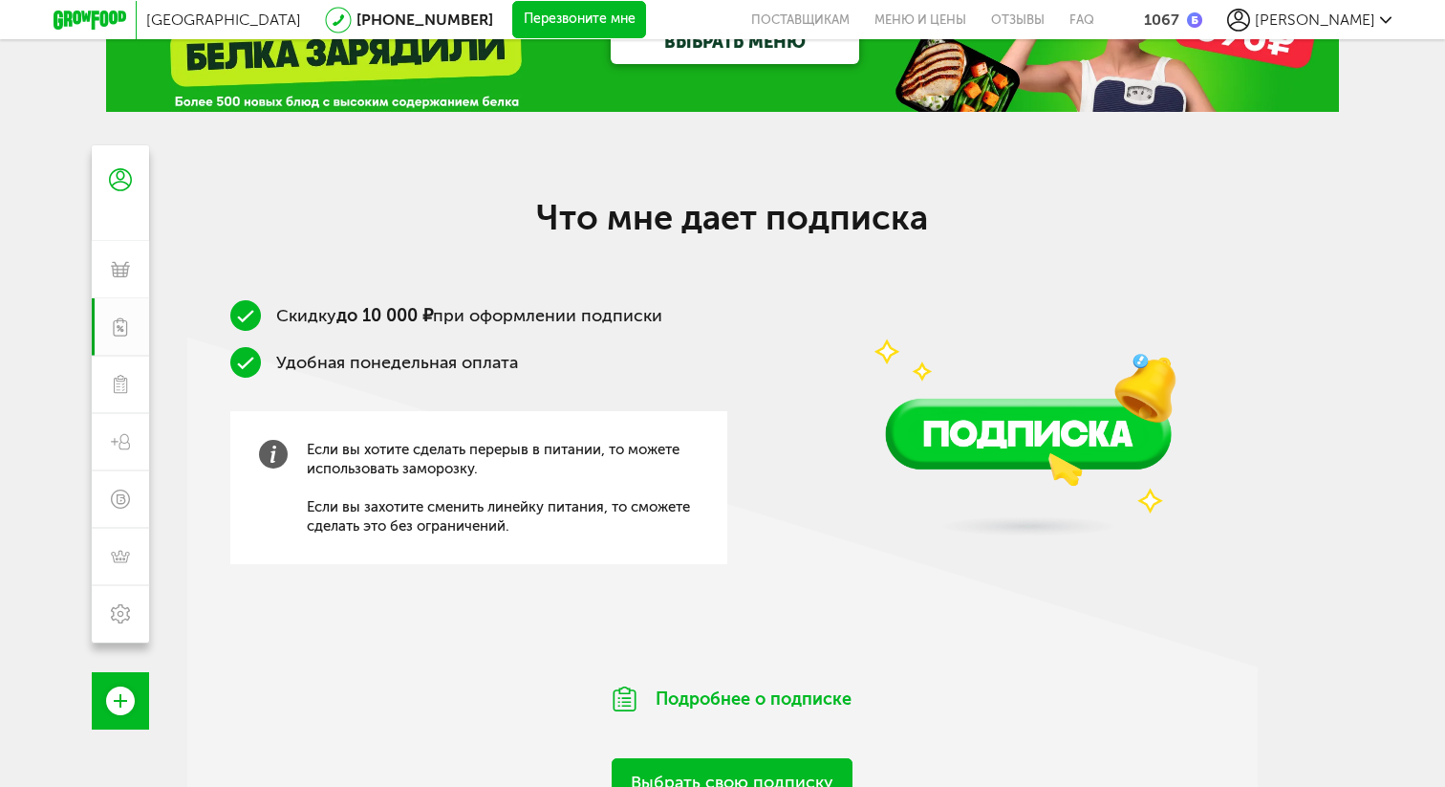
click at [1336, 30] on div "[PERSON_NAME]" at bounding box center [1309, 20] width 164 height 23
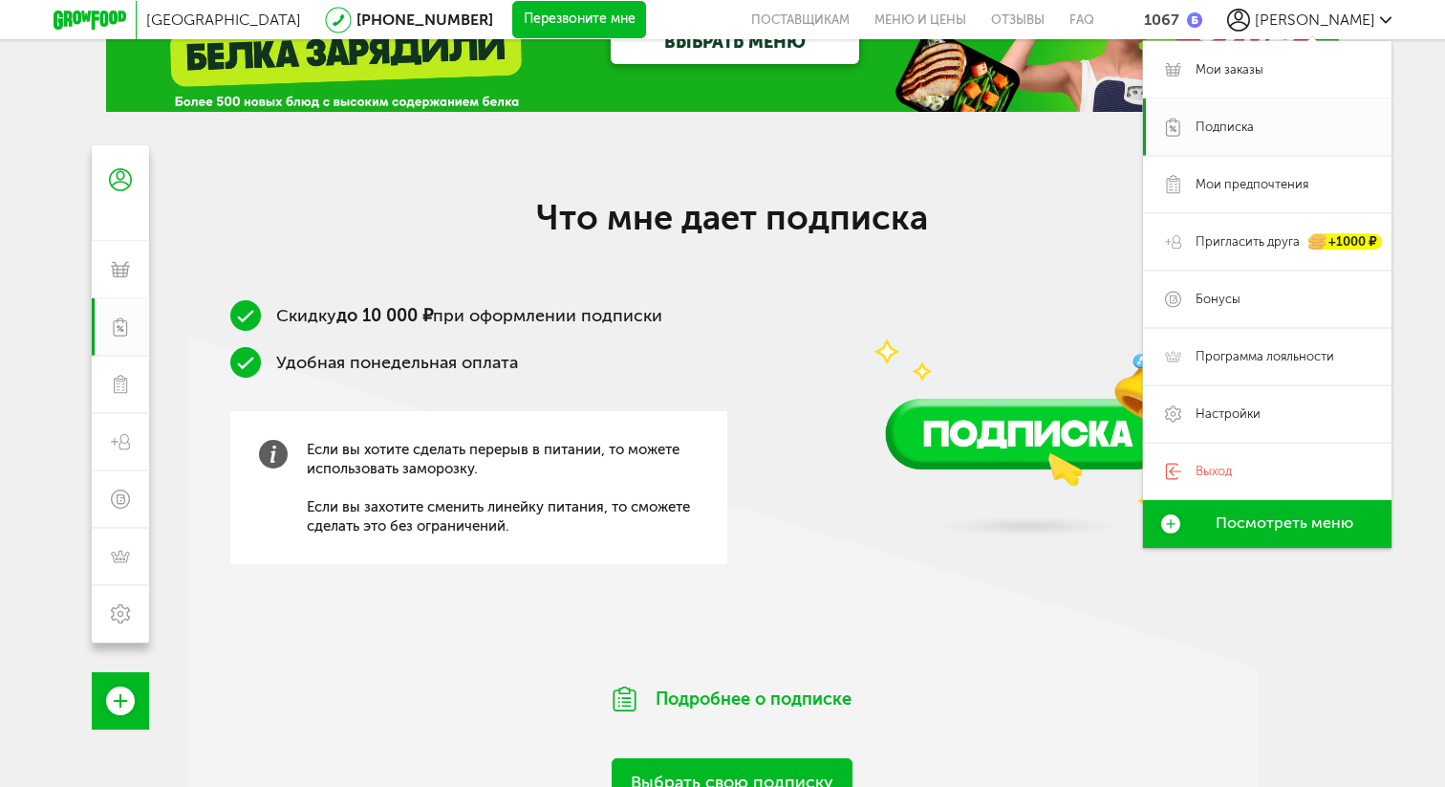
click at [1179, 25] on div "1067" at bounding box center [1161, 20] width 35 height 18
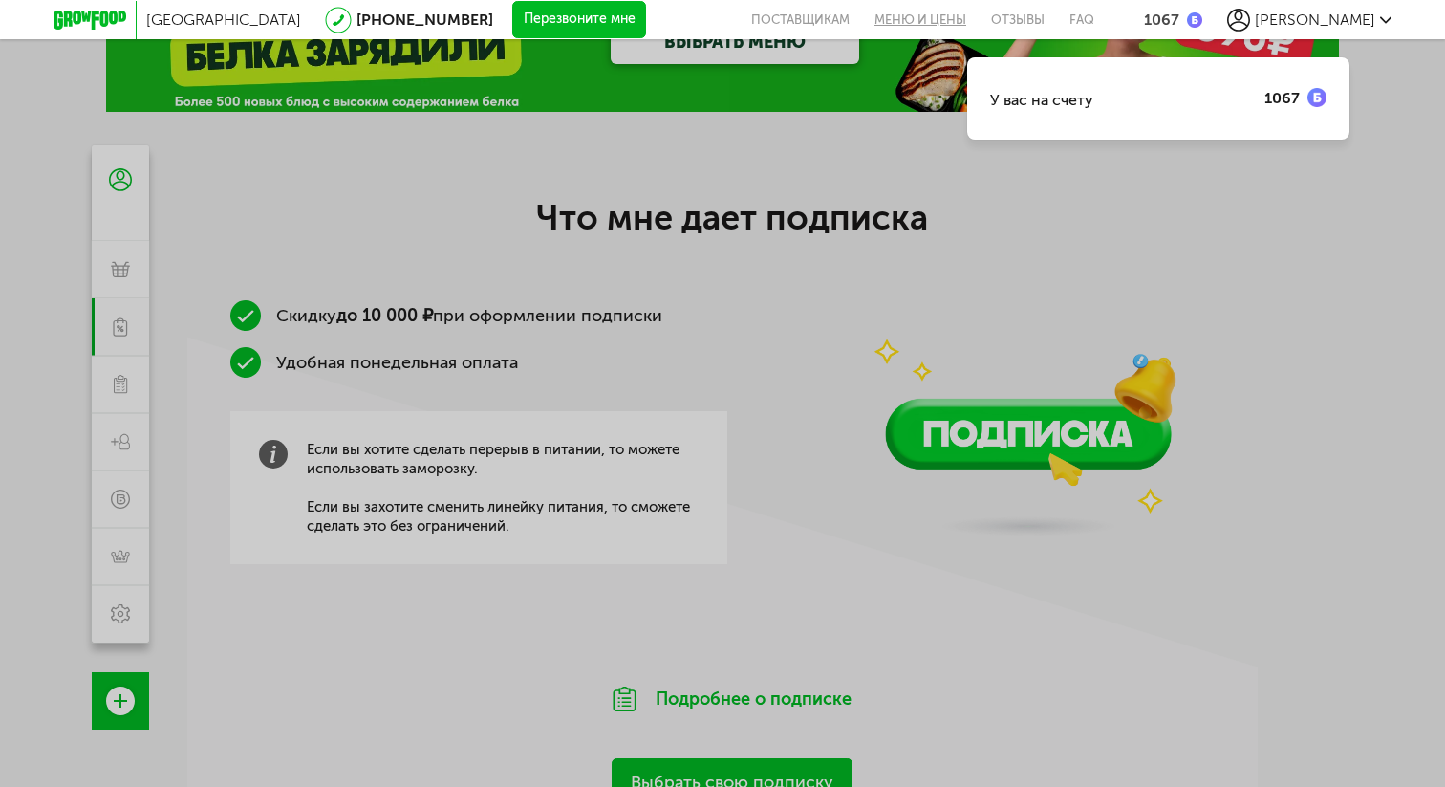
click at [979, 18] on link "Меню и цены" at bounding box center [920, 19] width 117 height 39
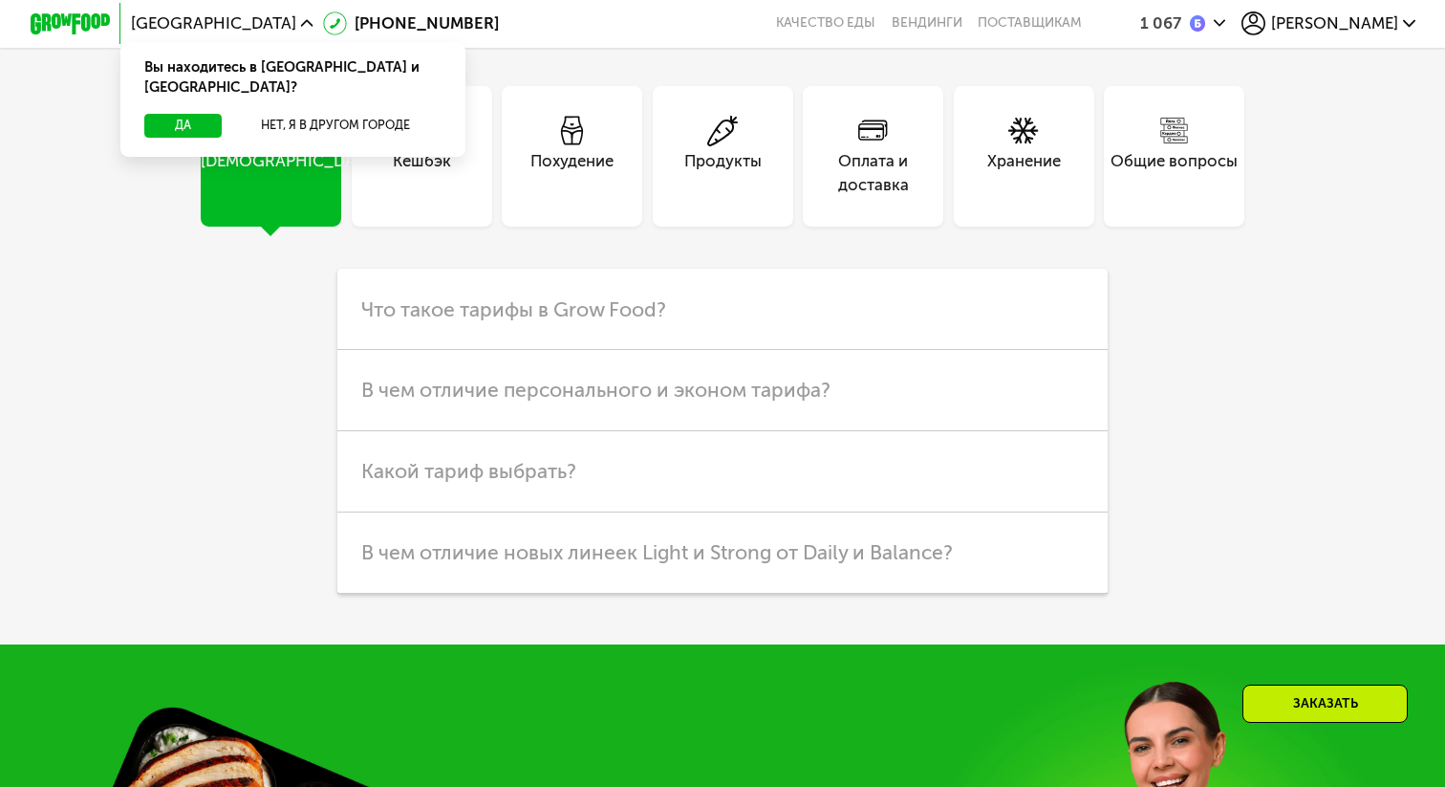
scroll to position [5030, 0]
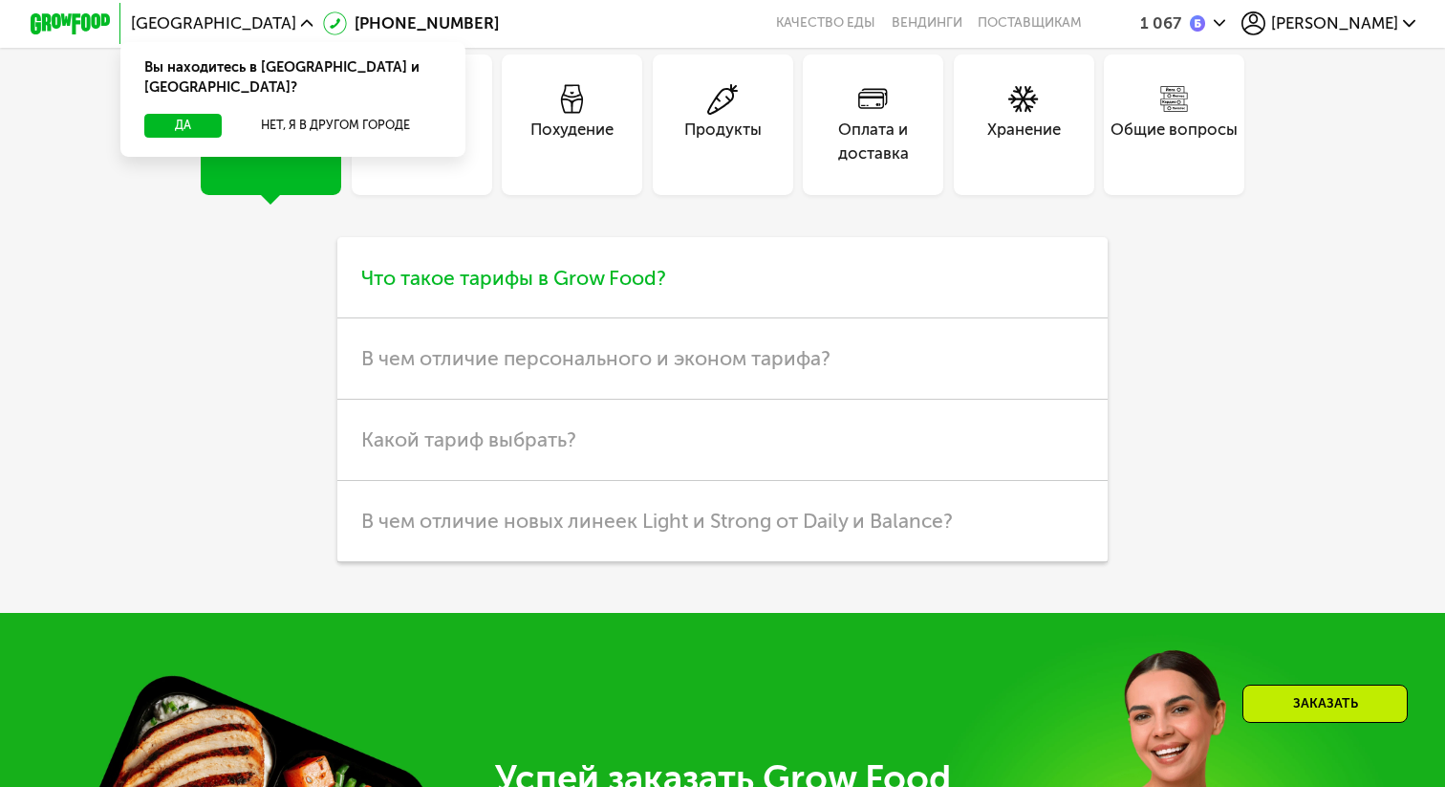
click at [581, 290] on span "Что такое тарифы в Grow Food?" at bounding box center [513, 278] width 305 height 24
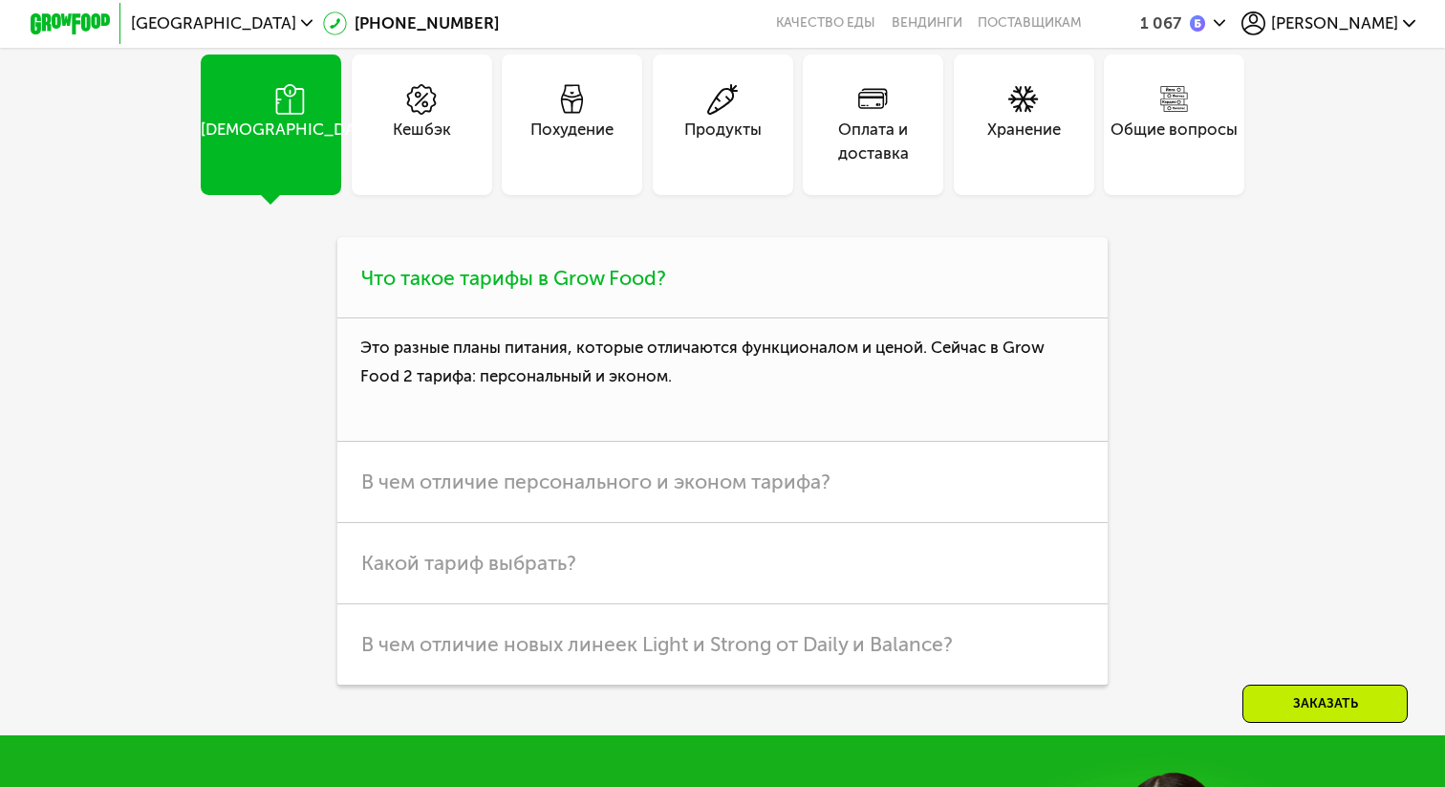
click at [581, 290] on span "Что такое тарифы в Grow Food?" at bounding box center [513, 278] width 305 height 24
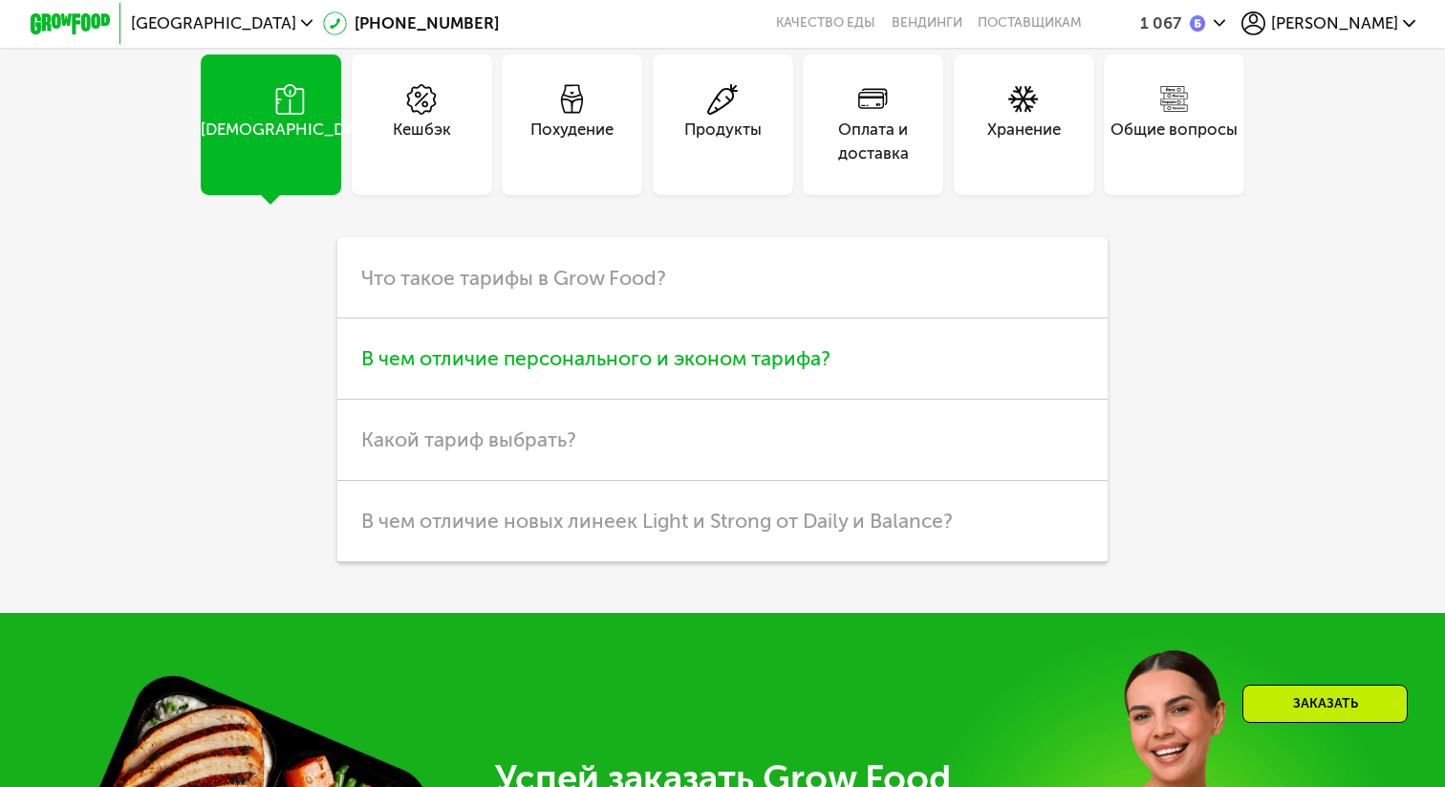
click at [563, 370] on span "В чем отличие персонального и эконом тарифа?" at bounding box center [595, 358] width 469 height 24
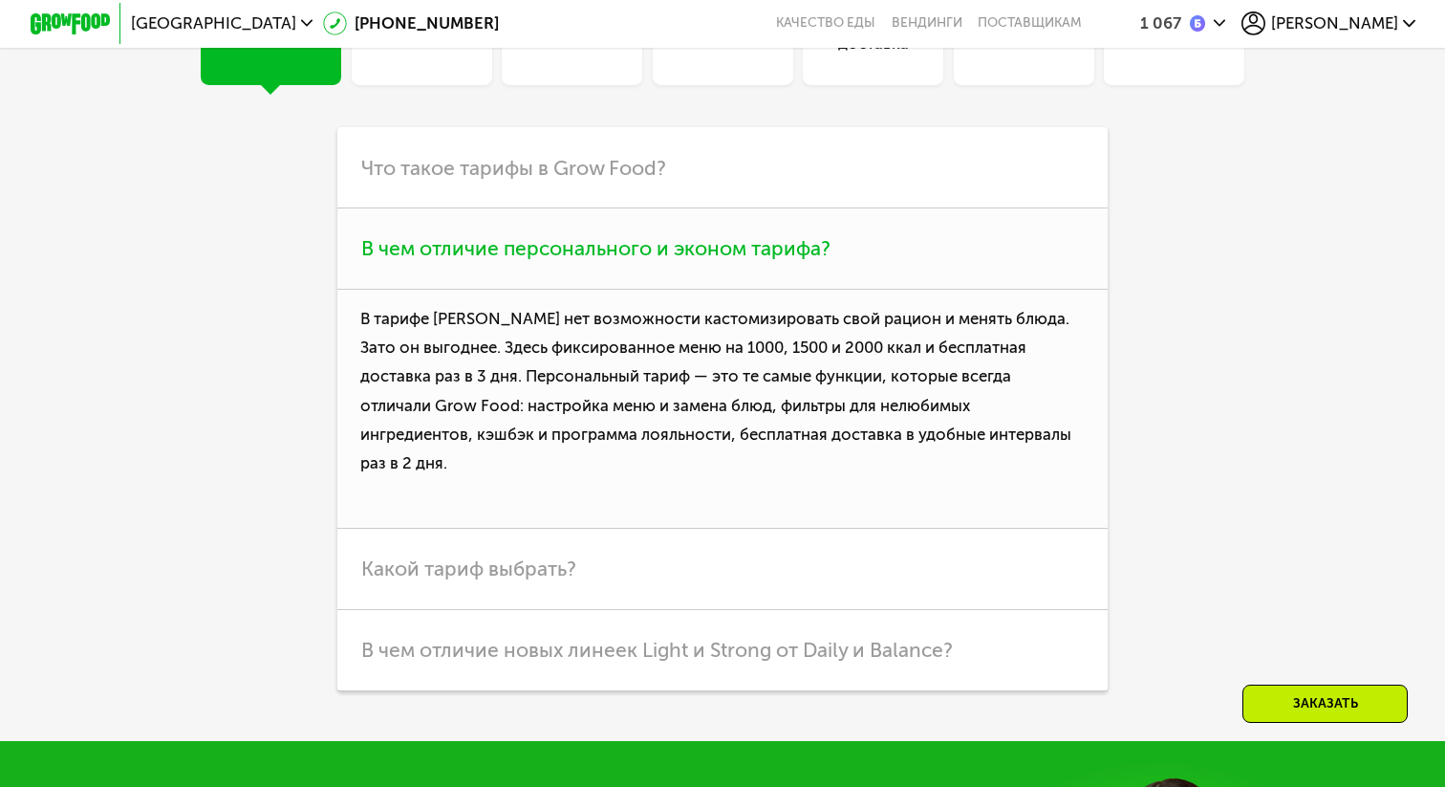
scroll to position [5154, 0]
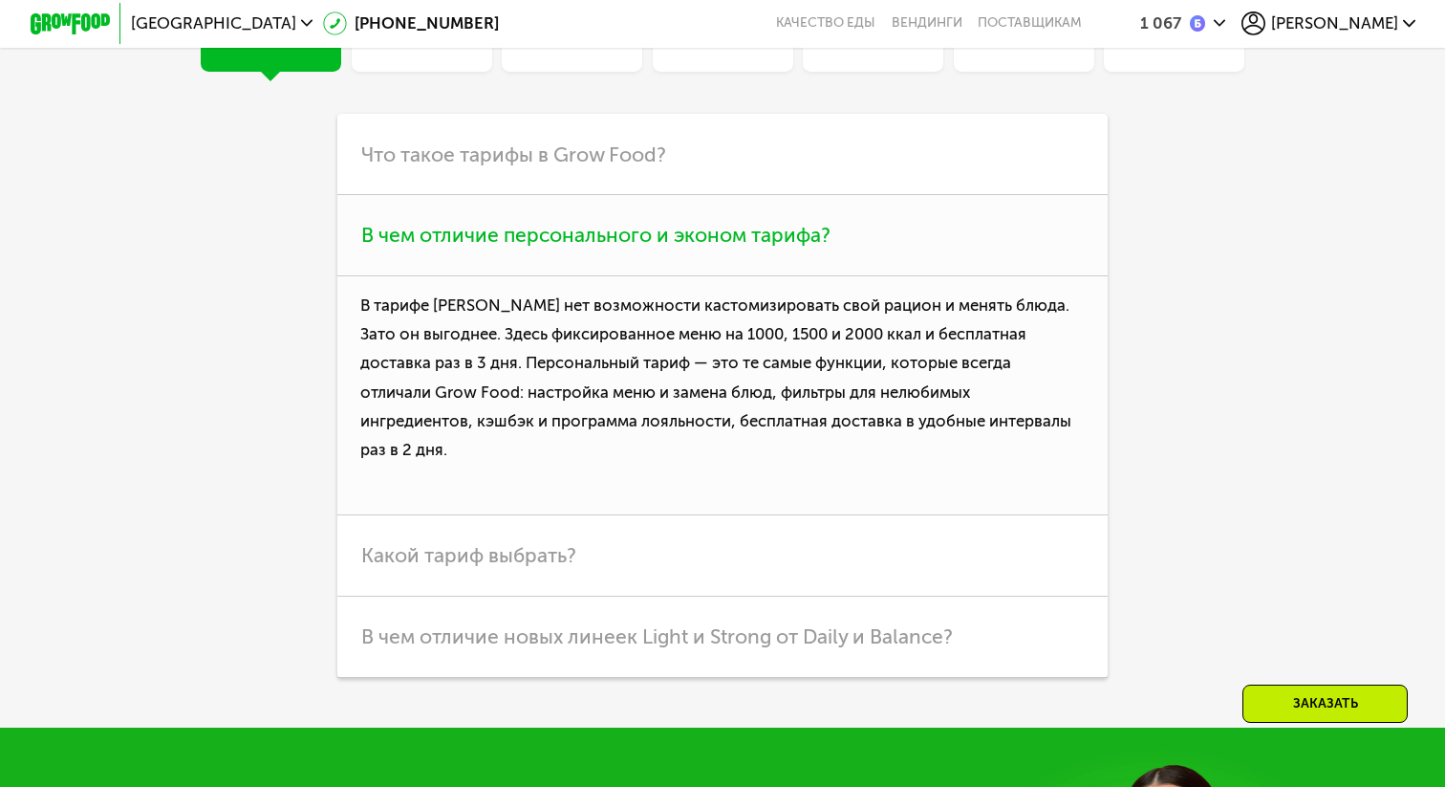
click at [612, 247] on span "В чем отличие персонального и эконом тарифа?" at bounding box center [595, 235] width 469 height 24
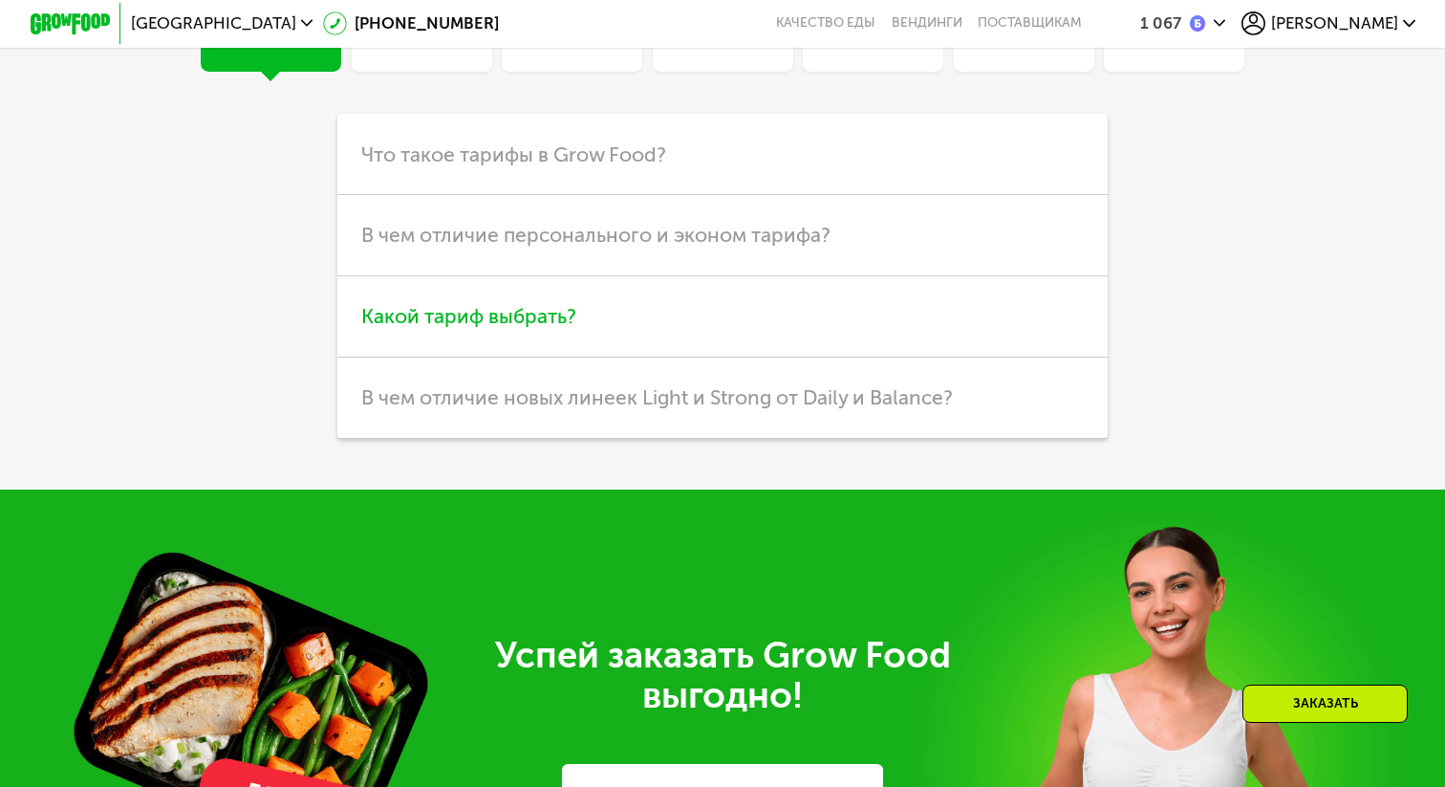
click at [582, 357] on h3 "Какой тариф выбрать?" at bounding box center [722, 316] width 770 height 81
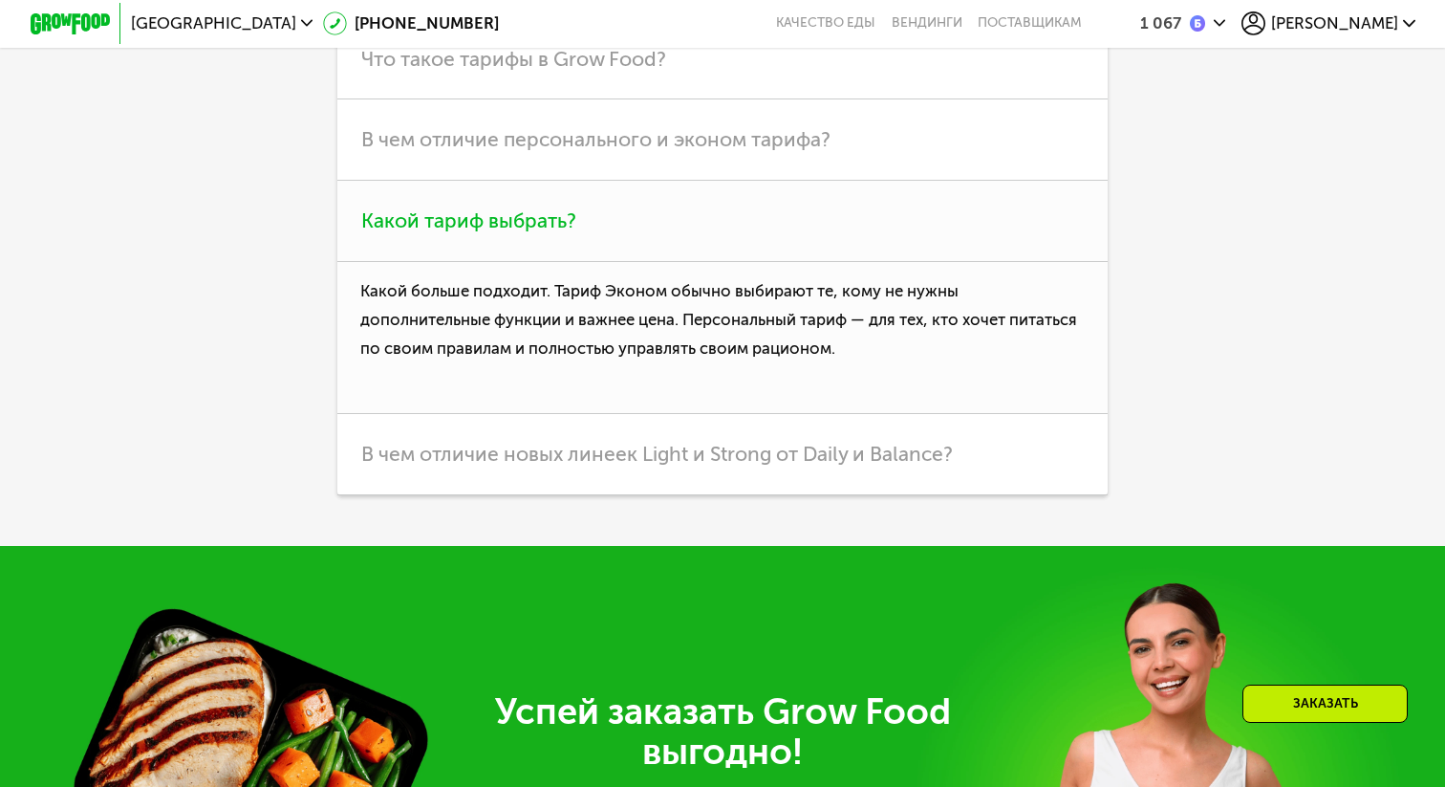
scroll to position [5270, 0]
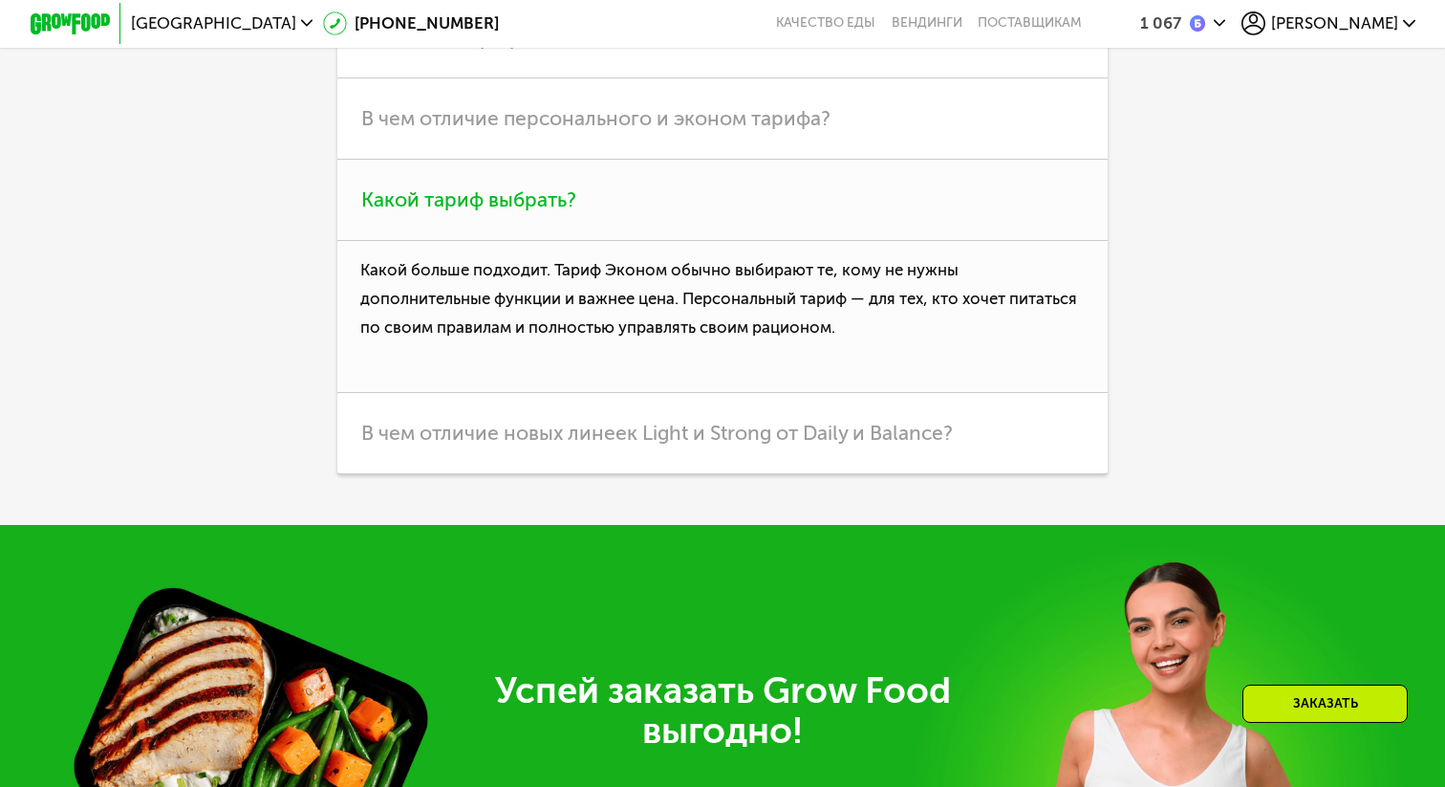
click at [549, 241] on h3 "Какой тариф выбрать?" at bounding box center [722, 200] width 770 height 81
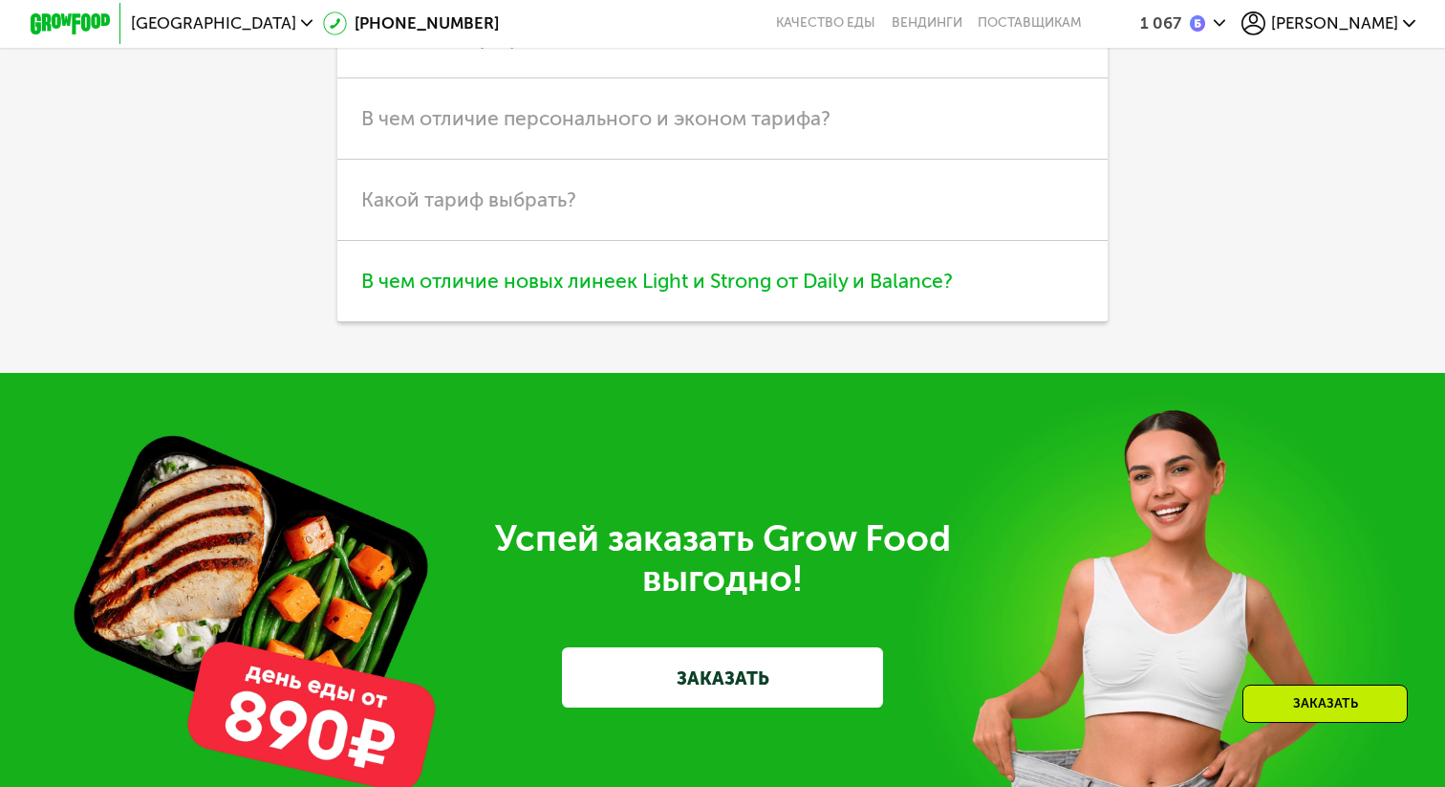
click at [551, 292] on span "В чем отличие новых линеек Light и Strong от Daily и Balance?" at bounding box center [657, 281] width 592 height 24
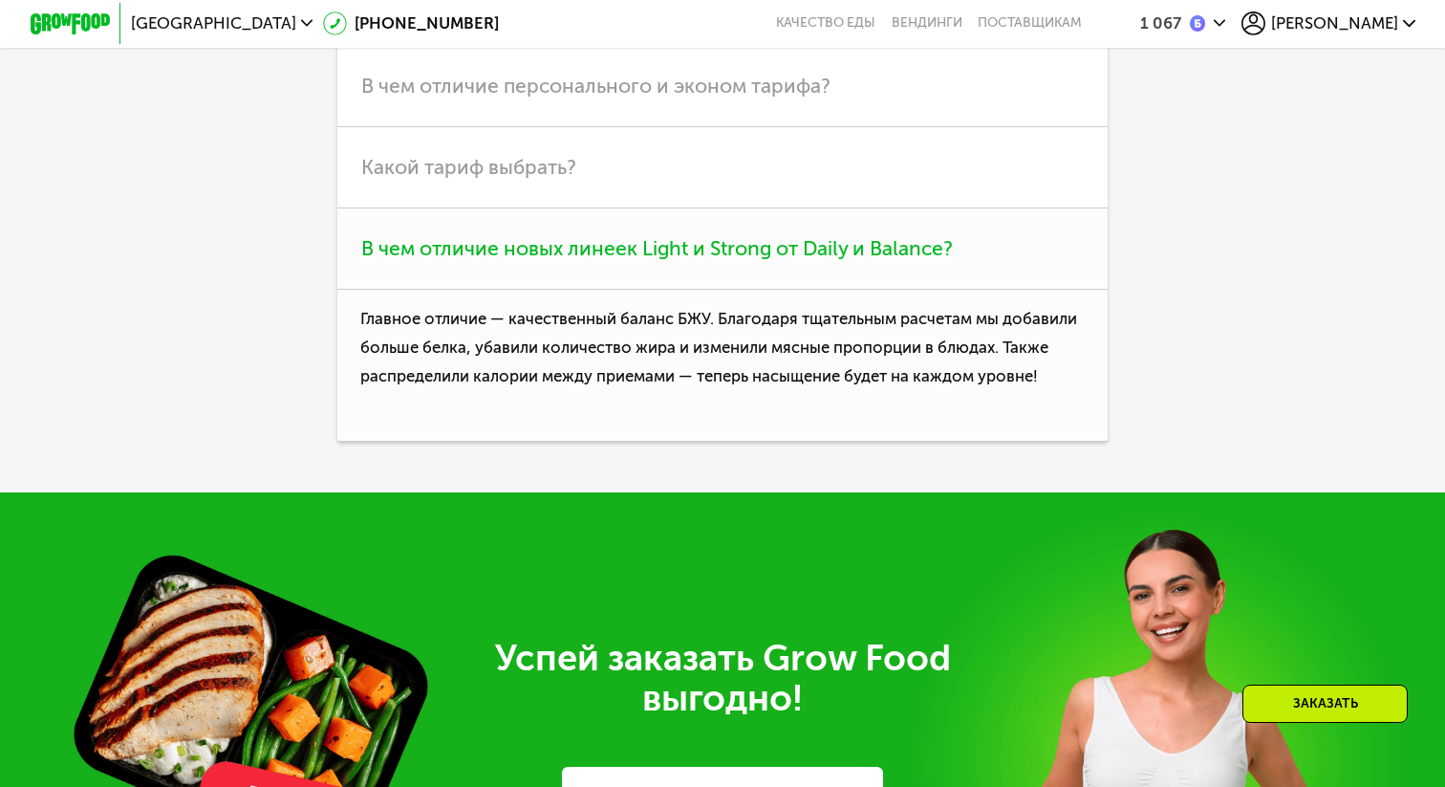
scroll to position [5327, 0]
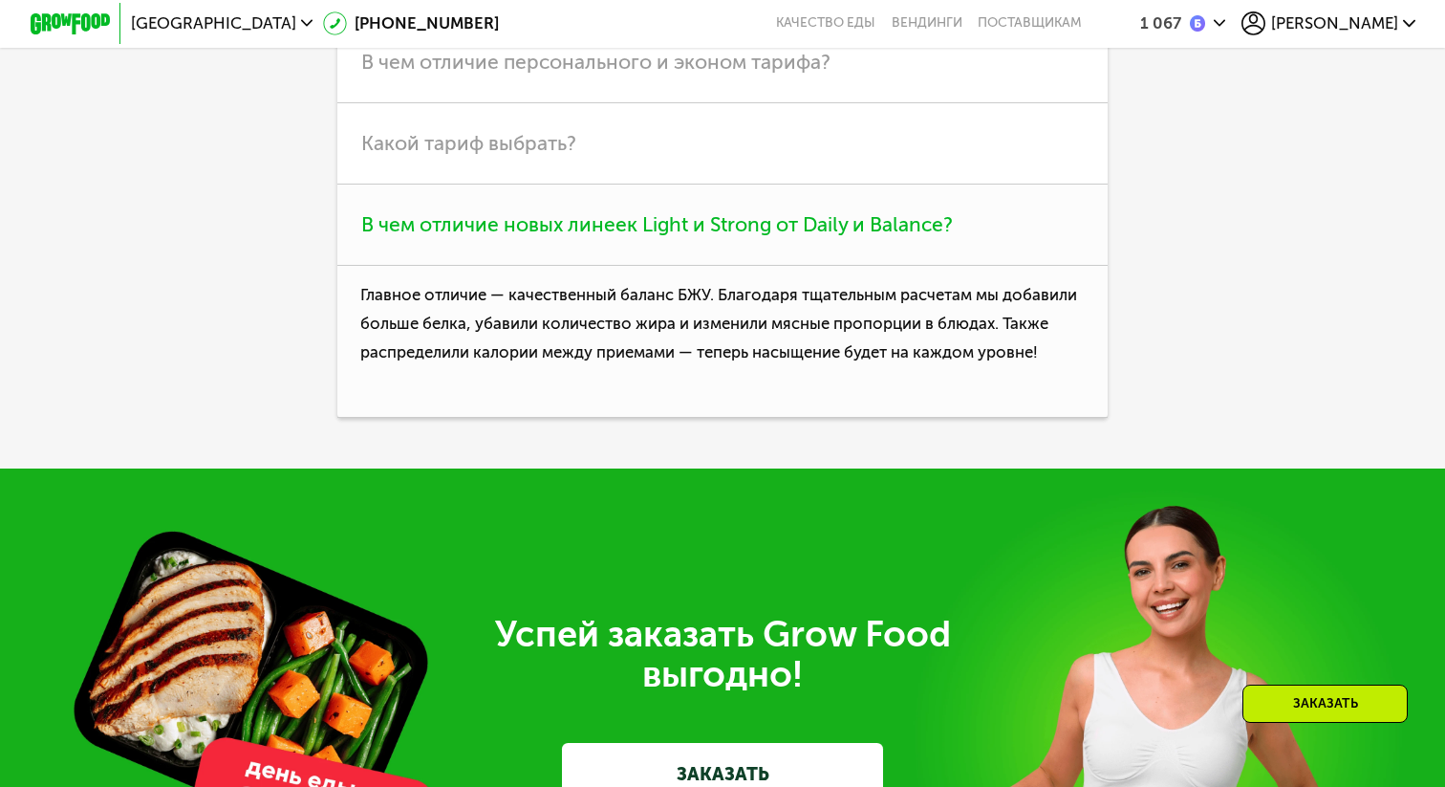
click at [585, 236] on span "В чем отличие новых линеек Light и Strong от Daily и Balance?" at bounding box center [657, 224] width 592 height 24
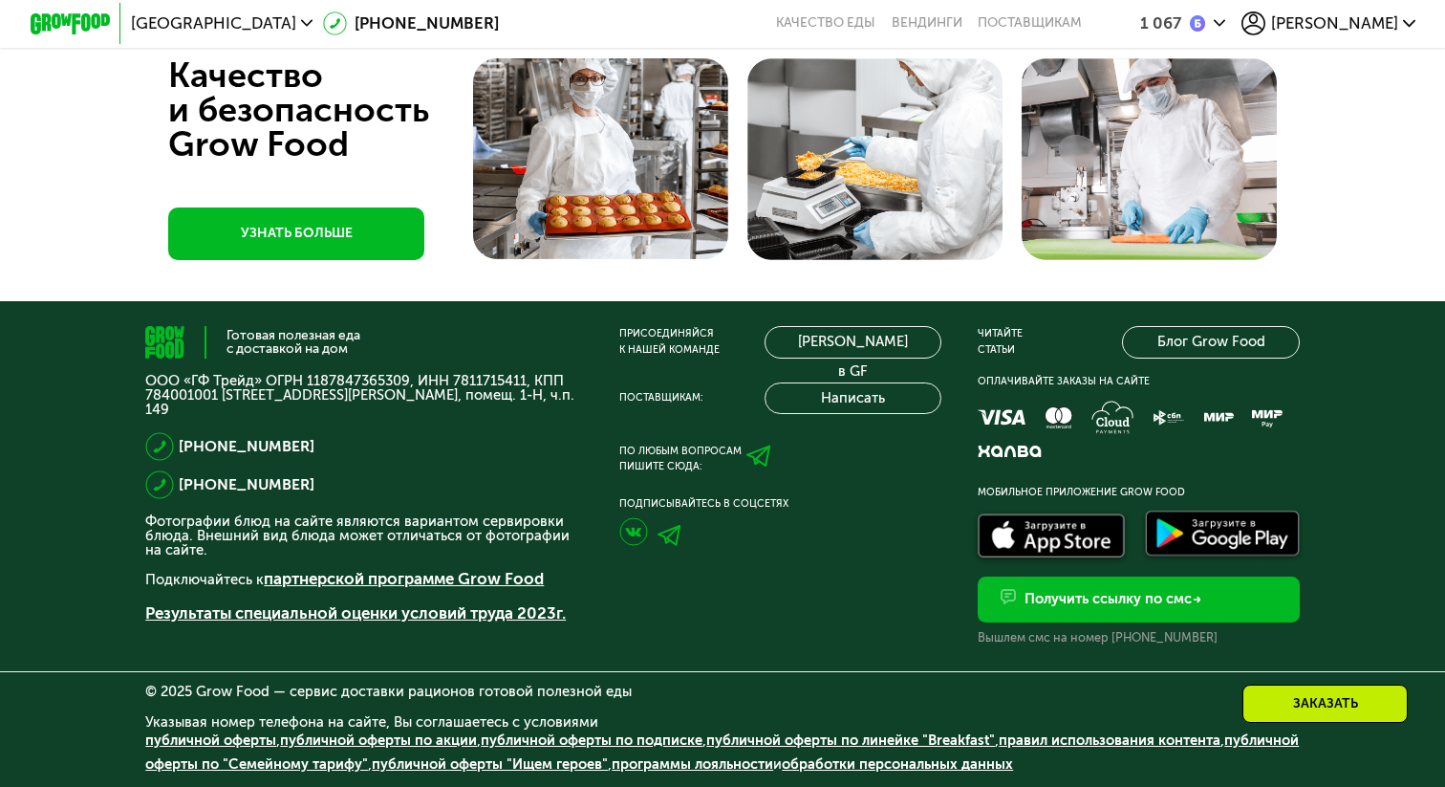
scroll to position [6294, 0]
